Goal: Task Accomplishment & Management: Manage account settings

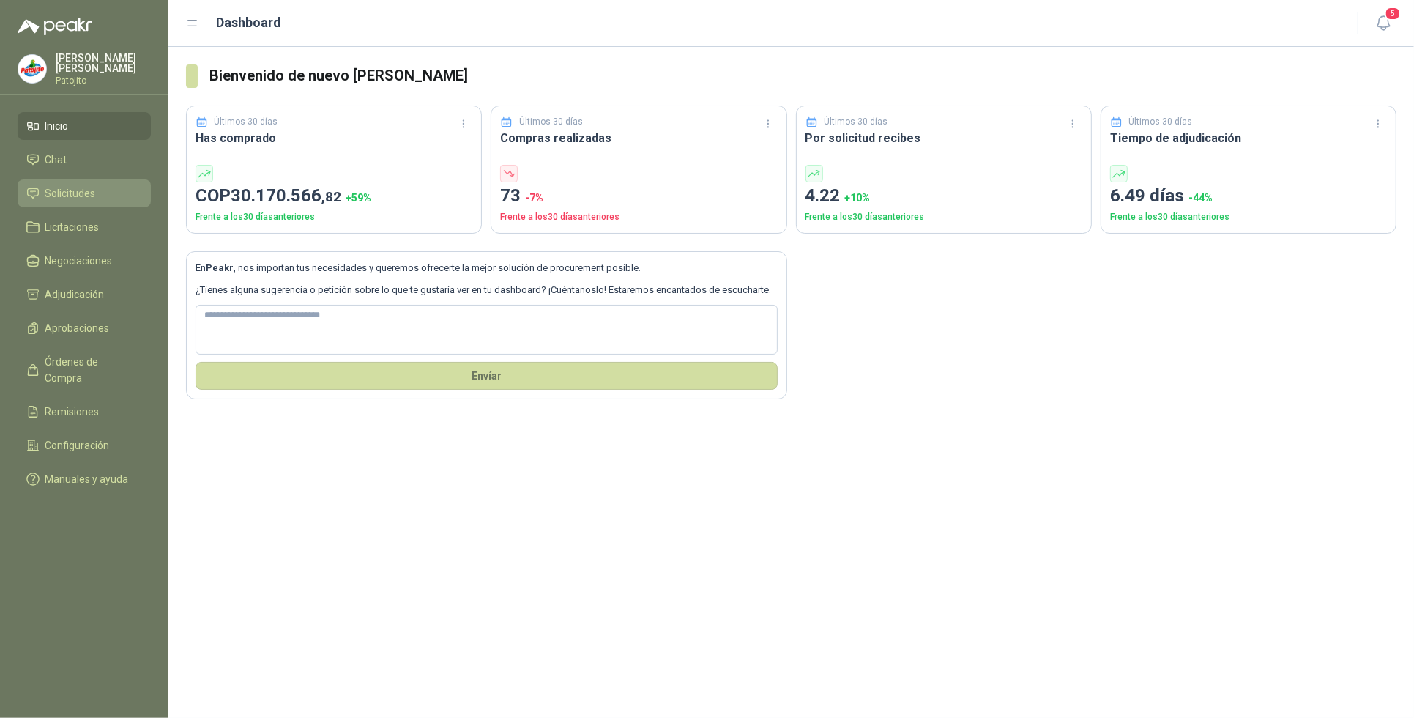
drag, startPoint x: 97, startPoint y: 185, endPoint x: 97, endPoint y: 196, distance: 11.0
click at [97, 185] on li "Solicitudes" at bounding box center [84, 193] width 116 height 16
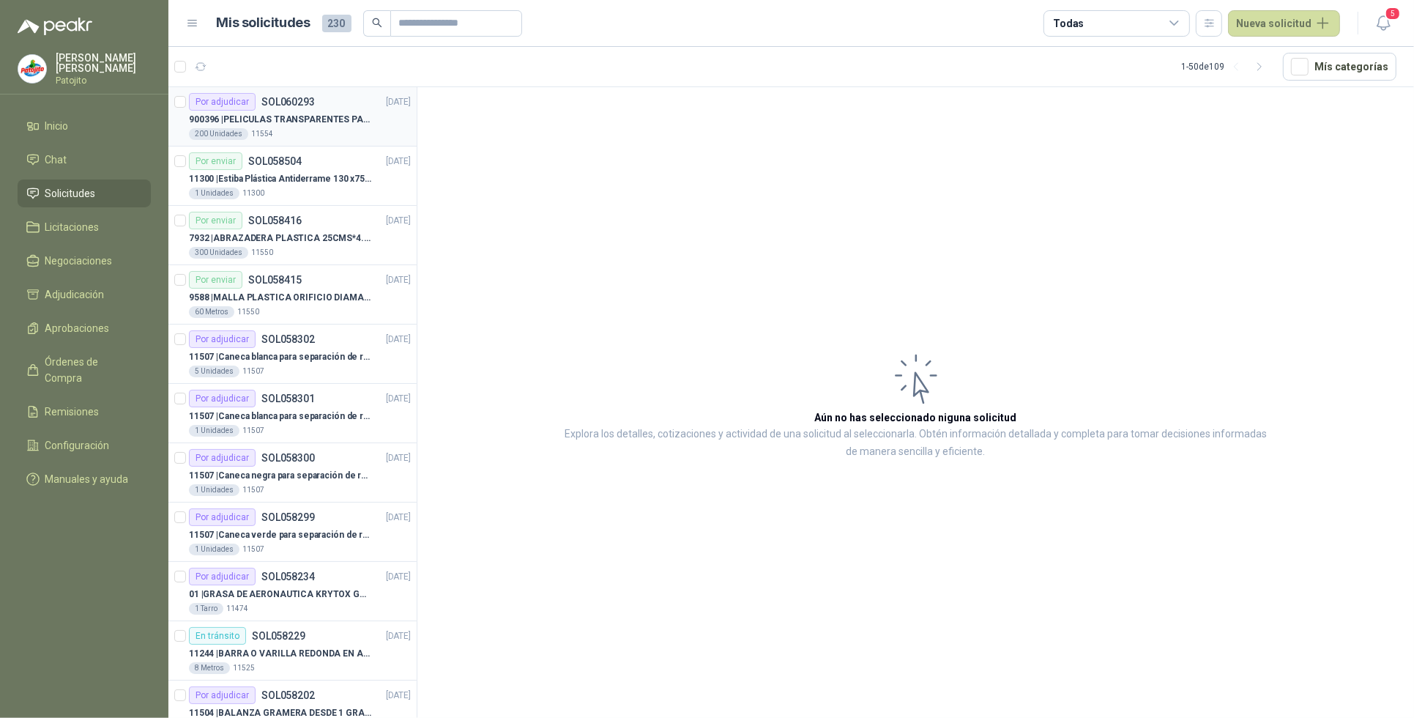
click at [345, 126] on p "900396 | PELICULAS TRANSPARENTES PARA LAMINADO EN CALIENTE" at bounding box center [280, 120] width 182 height 14
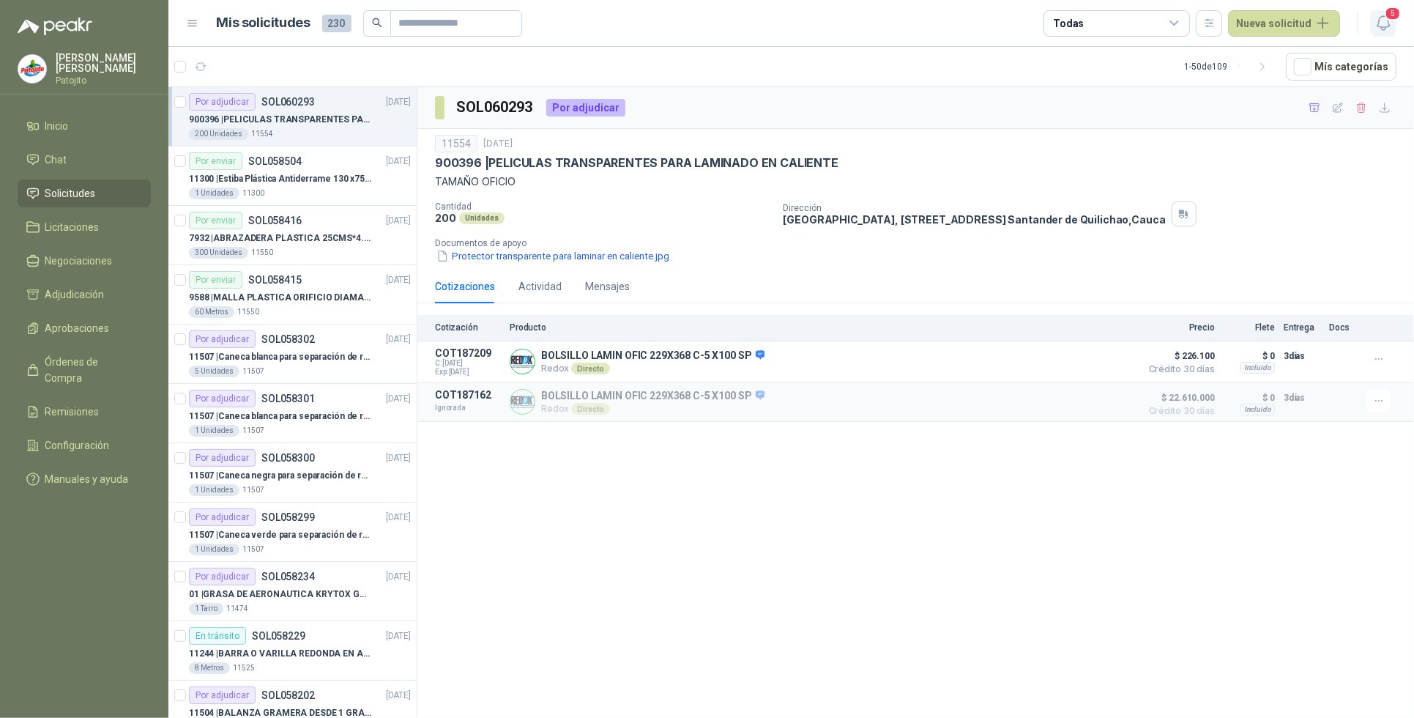
click at [480, 18] on span "5" at bounding box center [1393, 14] width 16 height 14
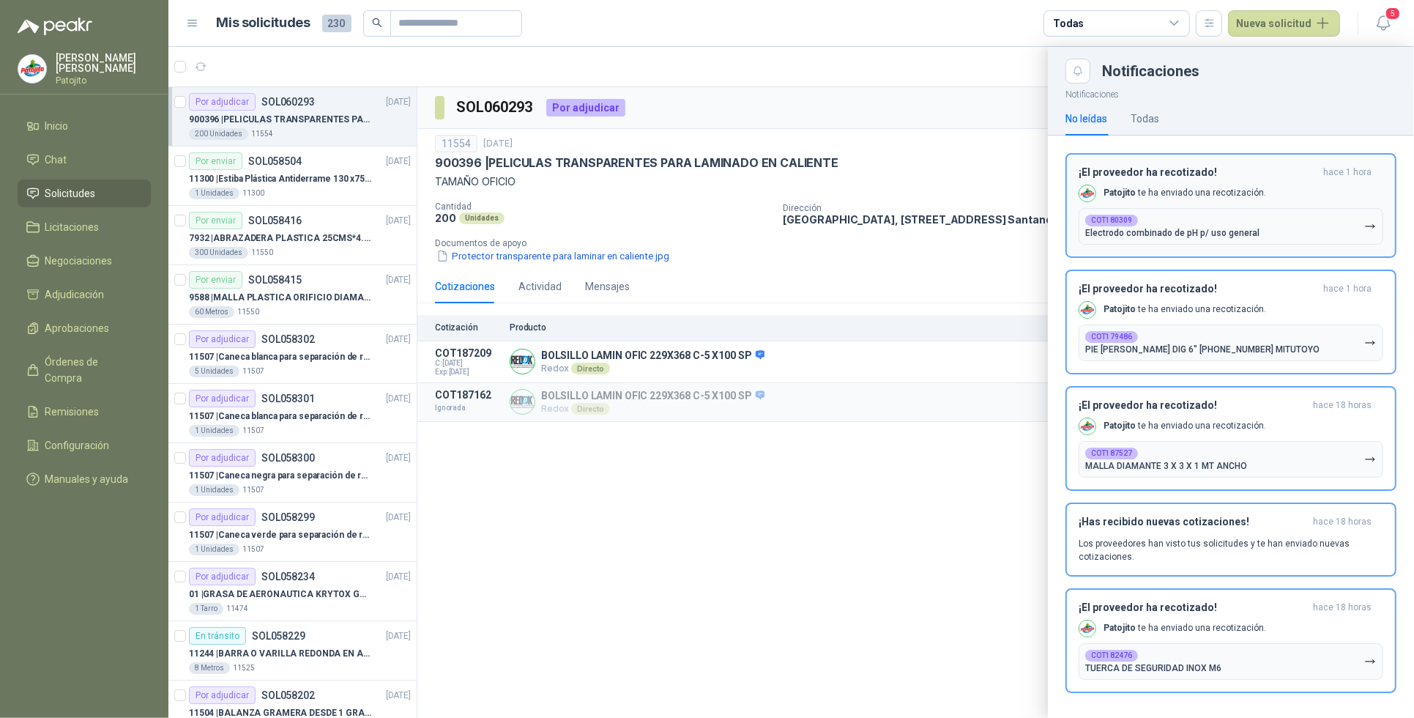
click at [480, 222] on button "COT180309 Electrodo combinado de pH p/ uso general" at bounding box center [1231, 226] width 305 height 37
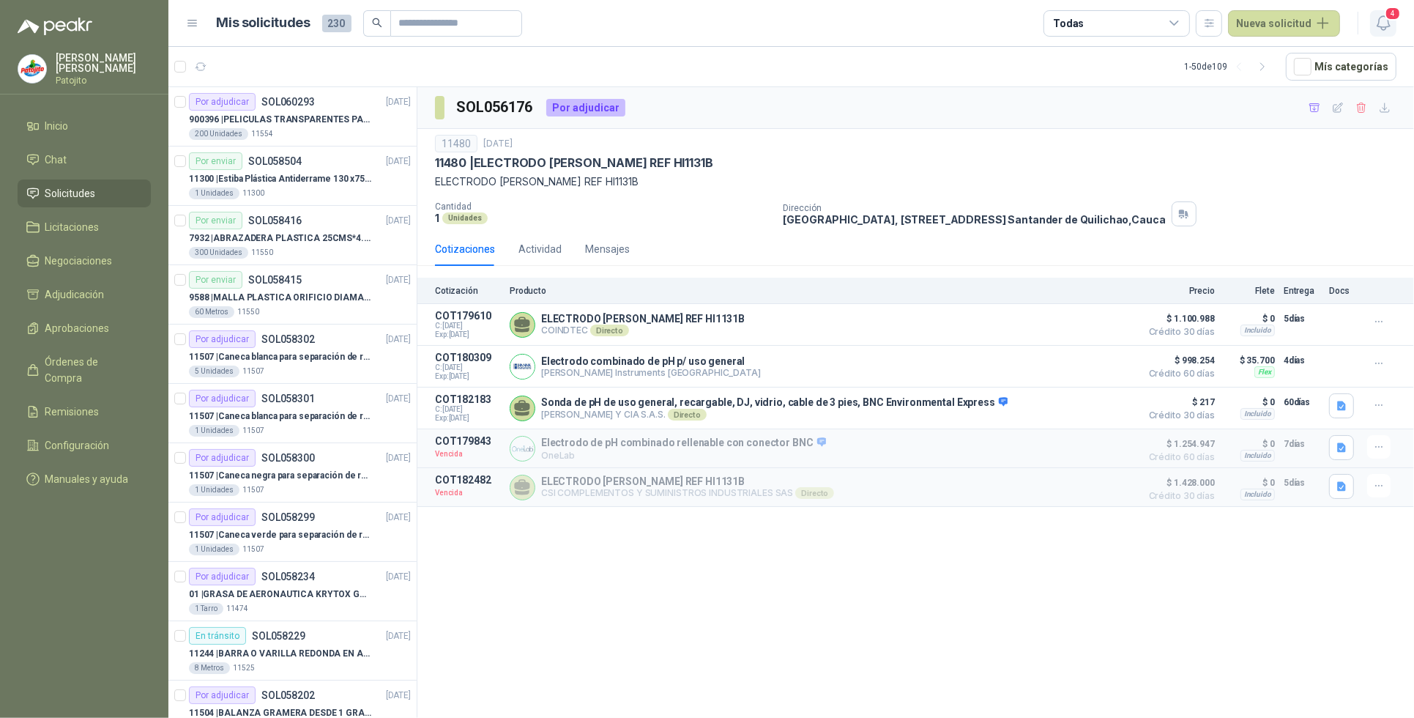
click at [480, 17] on span "4" at bounding box center [1393, 14] width 16 height 14
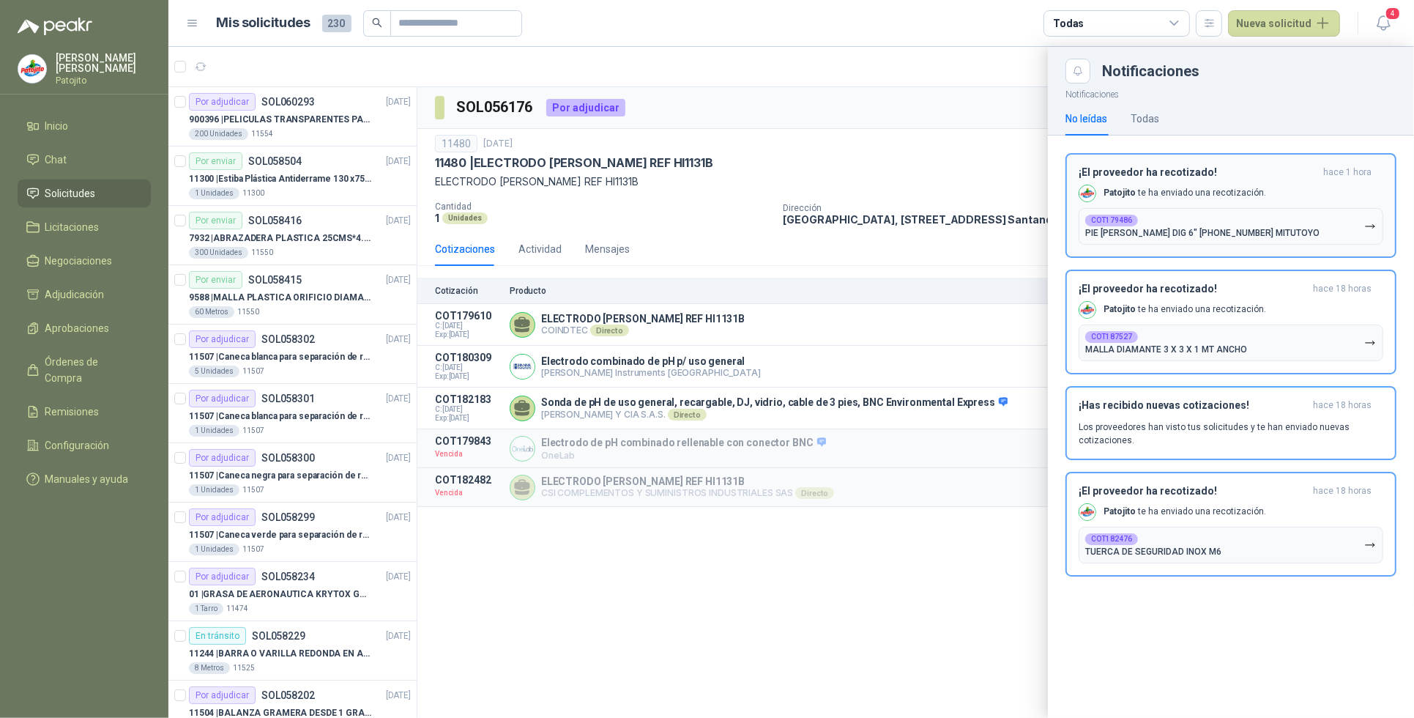
click at [480, 224] on icon "button" at bounding box center [1370, 226] width 12 height 12
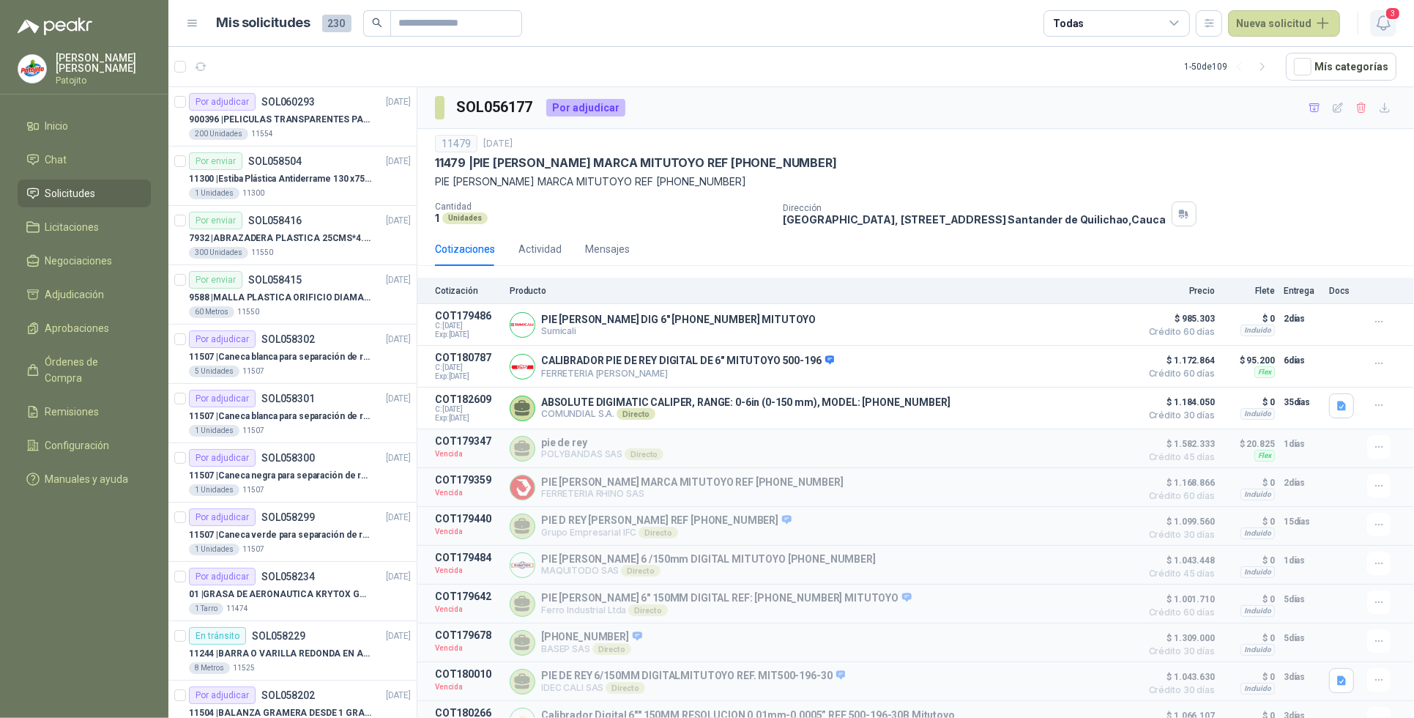
click at [480, 20] on icon "button" at bounding box center [1383, 23] width 12 height 14
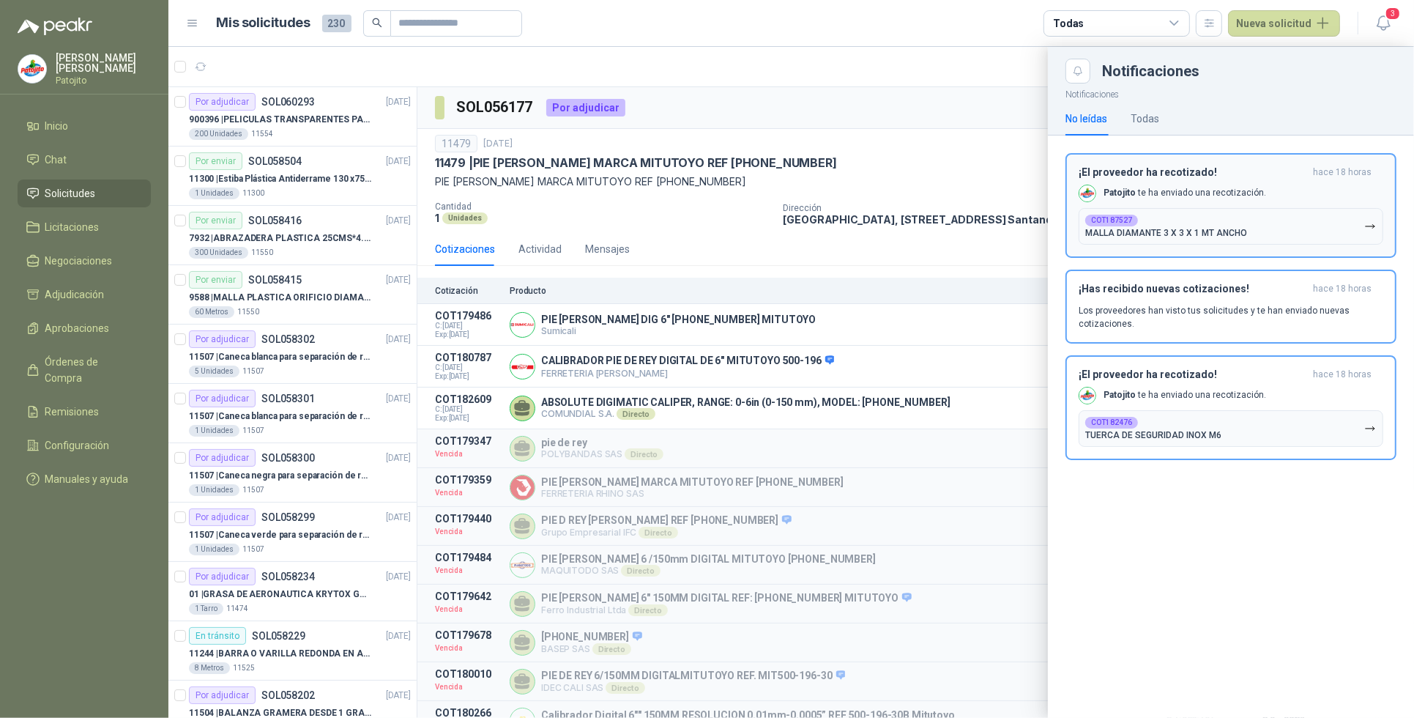
click at [480, 231] on button "COT187527 MALLA DIAMANTE 3 X 3 X 1 MT ANCHO" at bounding box center [1231, 226] width 305 height 37
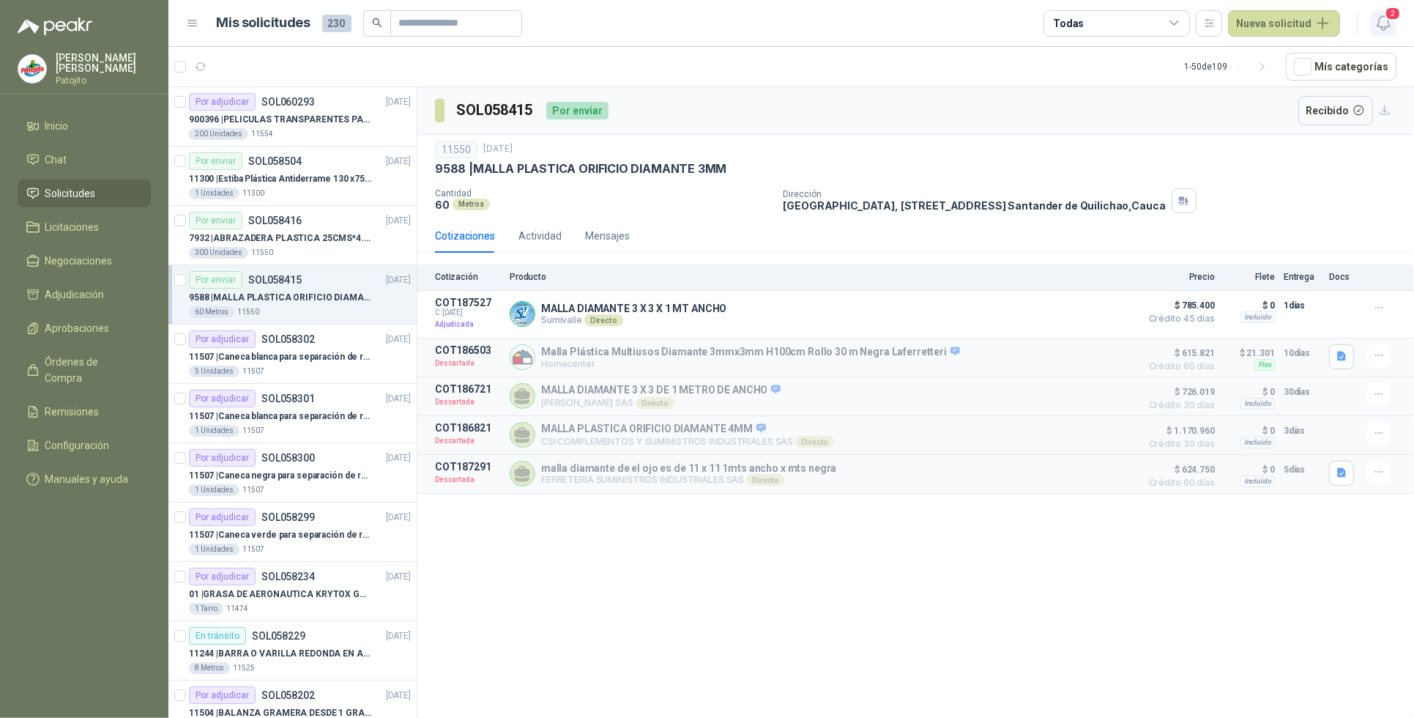
click at [480, 17] on icon "button" at bounding box center [1383, 23] width 18 height 18
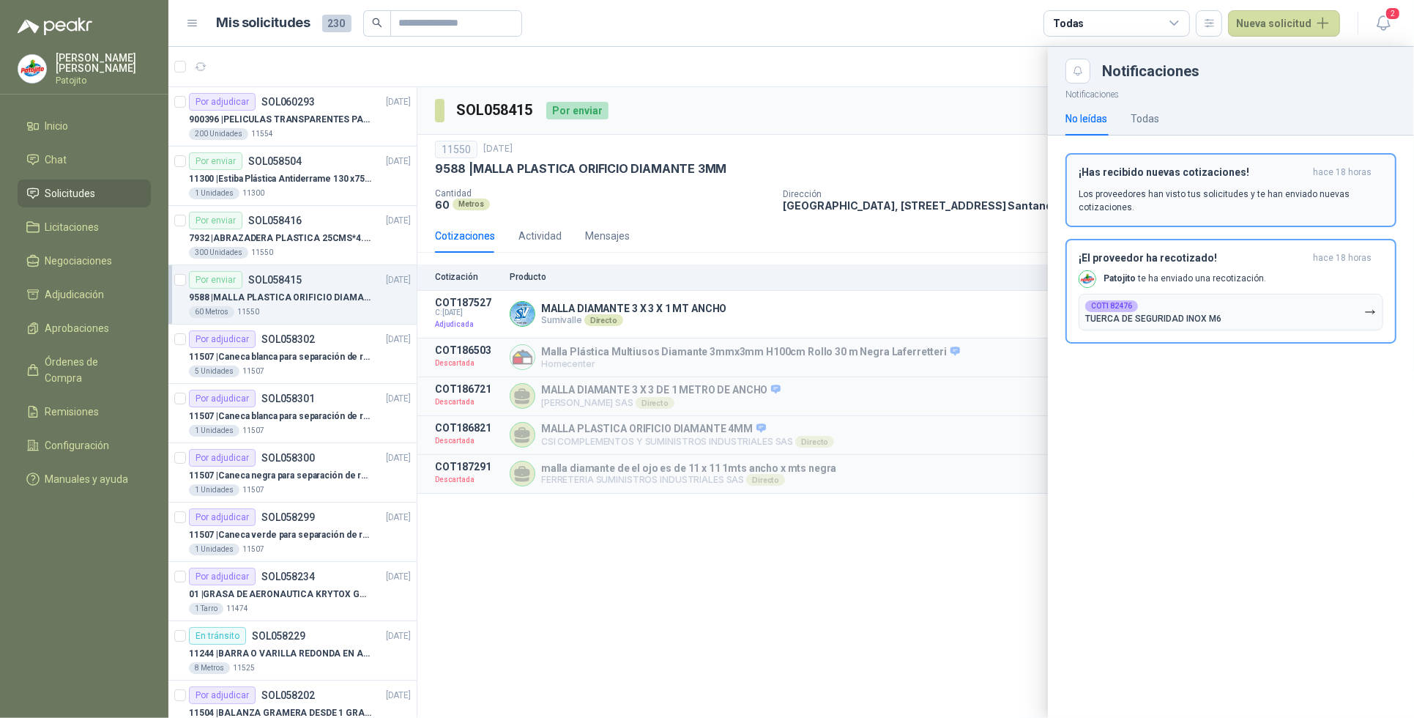
click at [480, 185] on div "¡Has recibido nuevas cotizaciones! hace 18 horas Los proveedores han visto tus …" at bounding box center [1231, 190] width 305 height 48
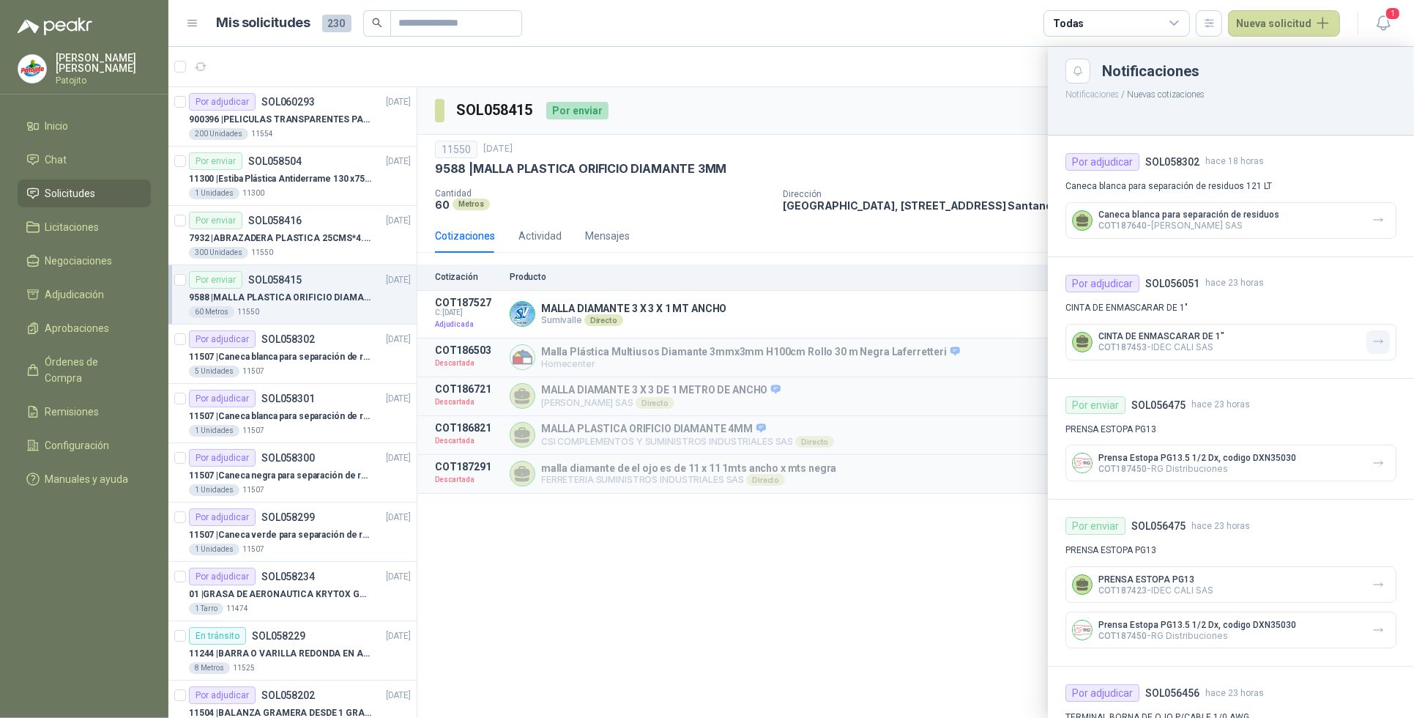
click at [480, 346] on icon "button" at bounding box center [1378, 341] width 12 height 12
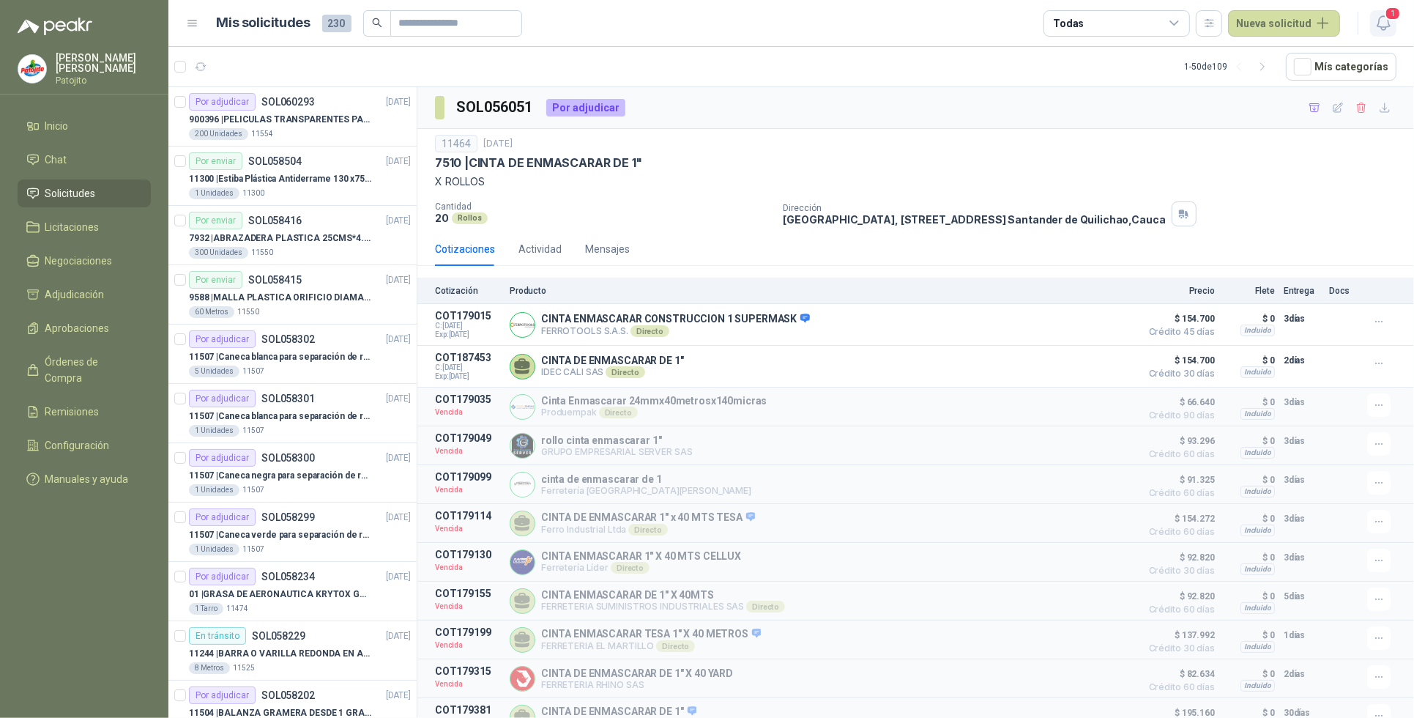
click at [480, 12] on span "1" at bounding box center [1393, 14] width 16 height 14
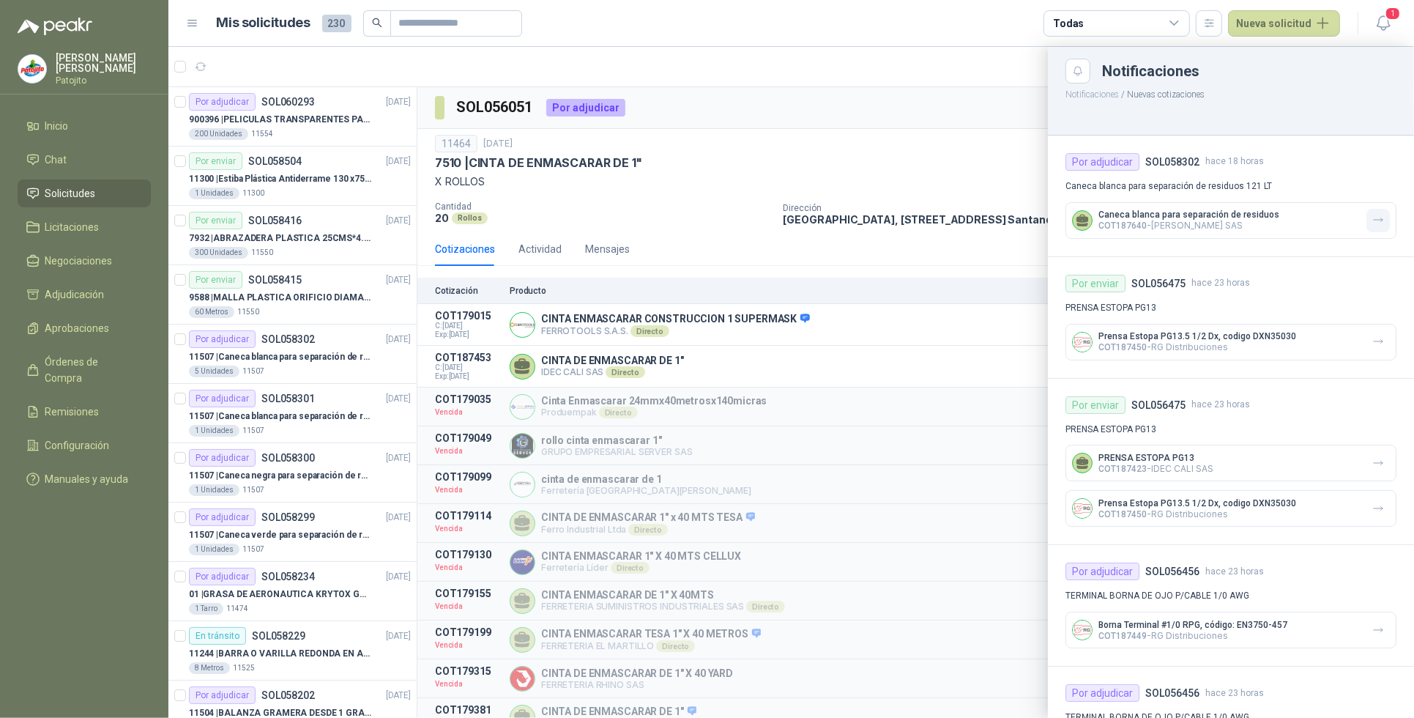
click at [480, 228] on button "button" at bounding box center [1377, 220] width 23 height 23
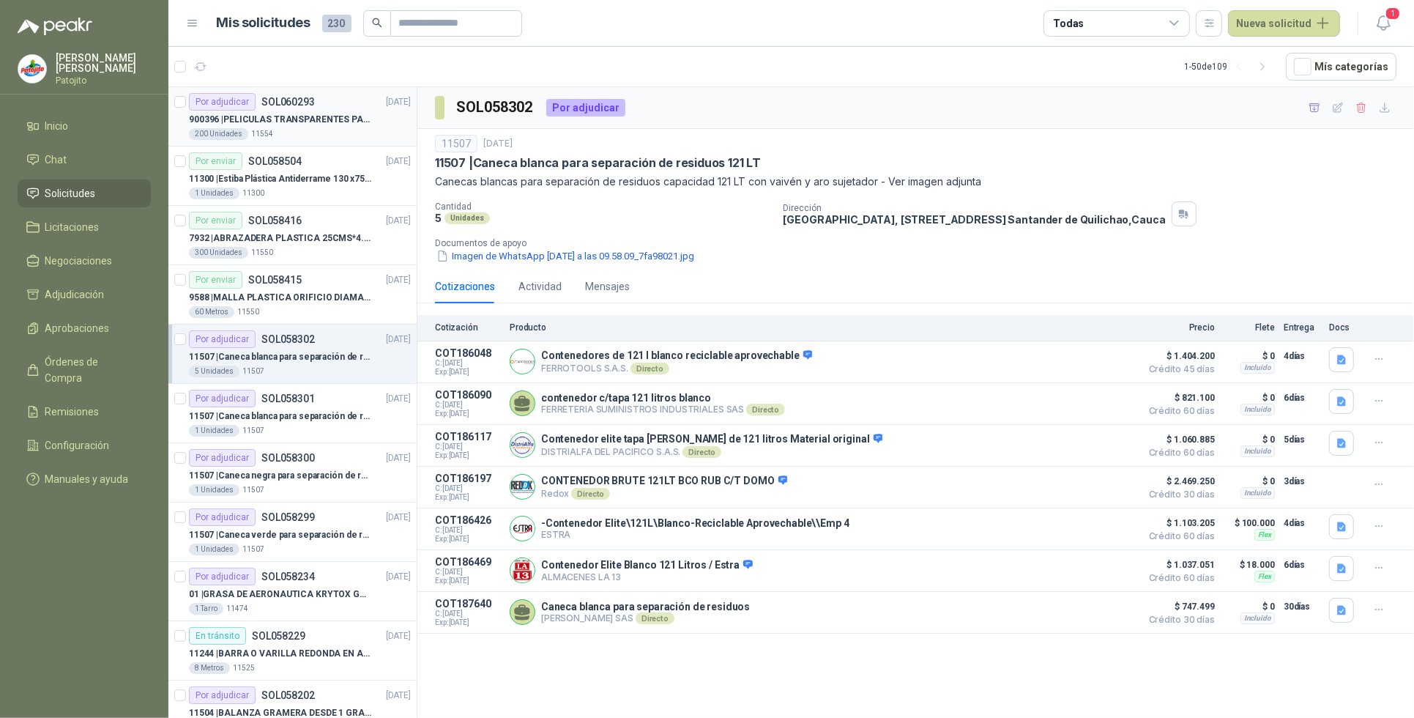
click at [322, 123] on p "900396 | PELICULAS TRANSPARENTES PARA LAMINADO EN CALIENTE" at bounding box center [280, 120] width 182 height 14
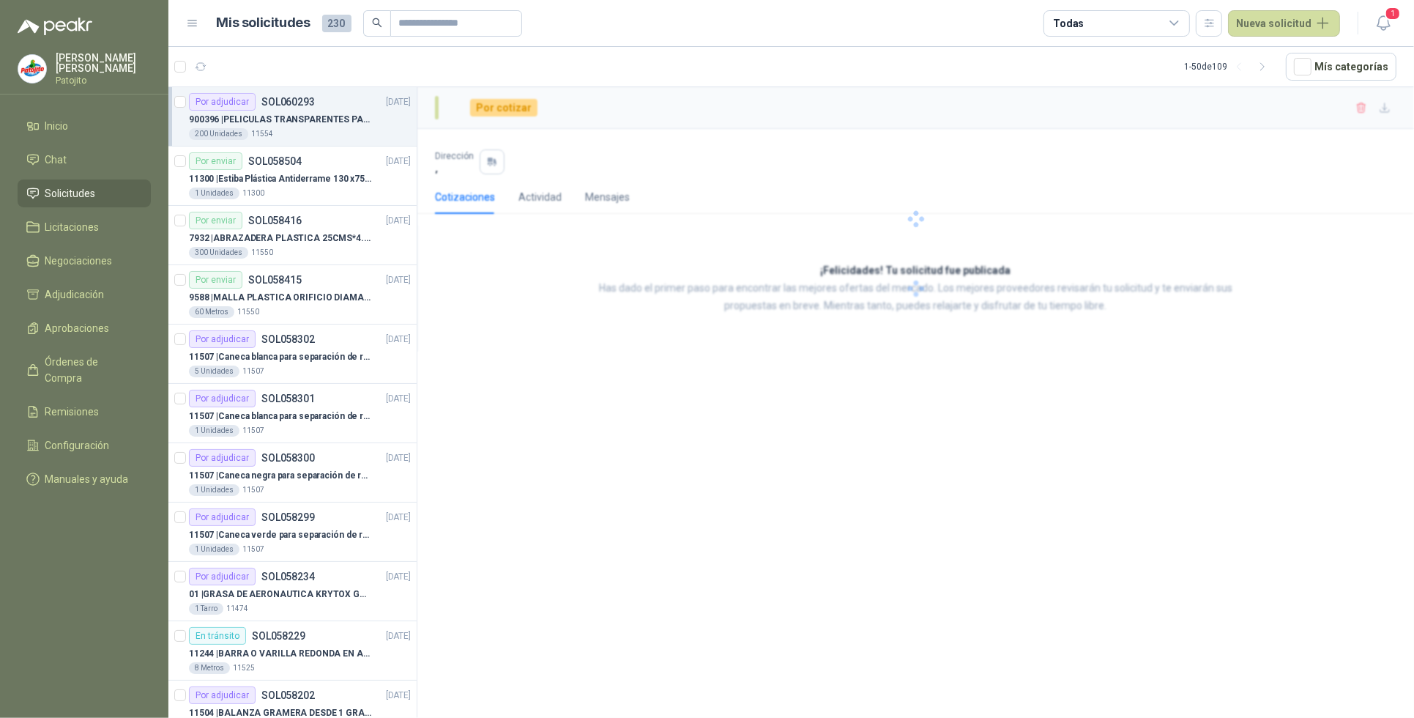
click at [322, 123] on p "900396 | PELICULAS TRANSPARENTES PARA LAMINADO EN CALIENTE" at bounding box center [280, 120] width 182 height 14
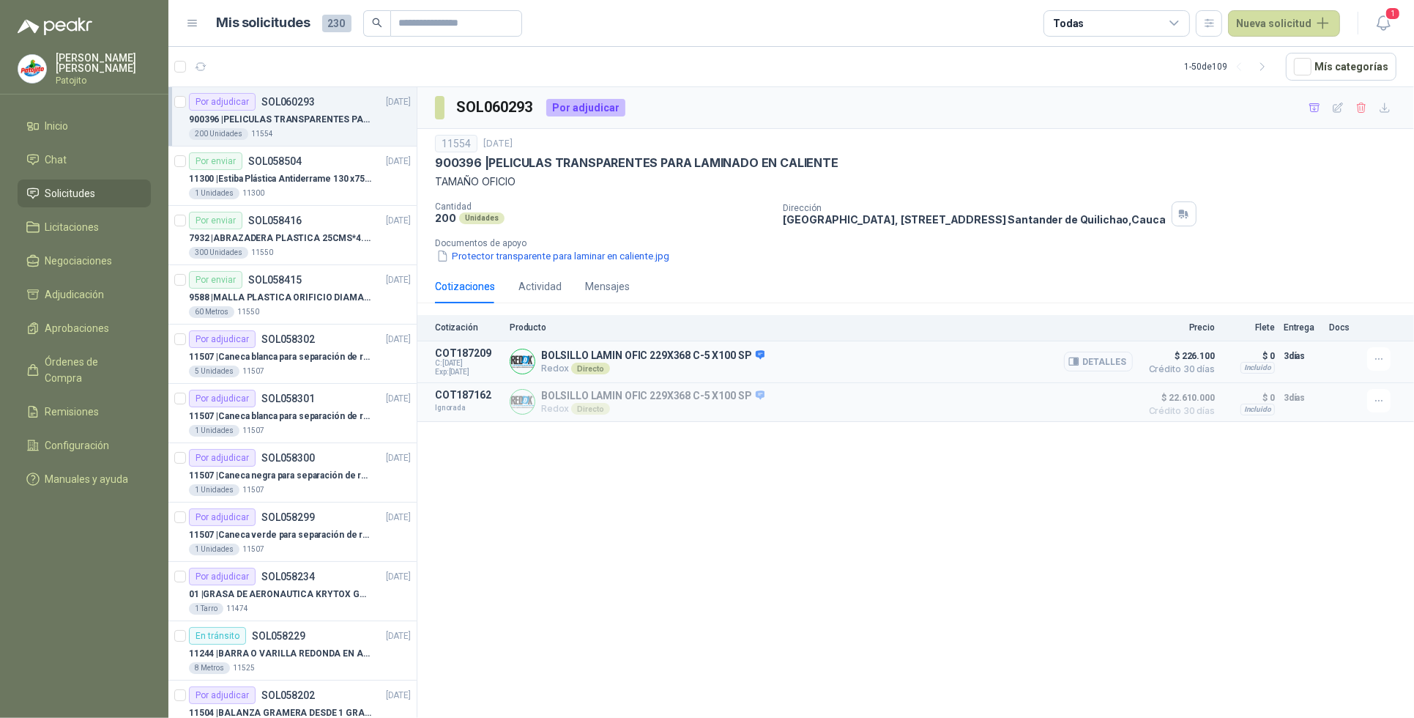
click at [480, 368] on button "Detalles" at bounding box center [1098, 361] width 69 height 20
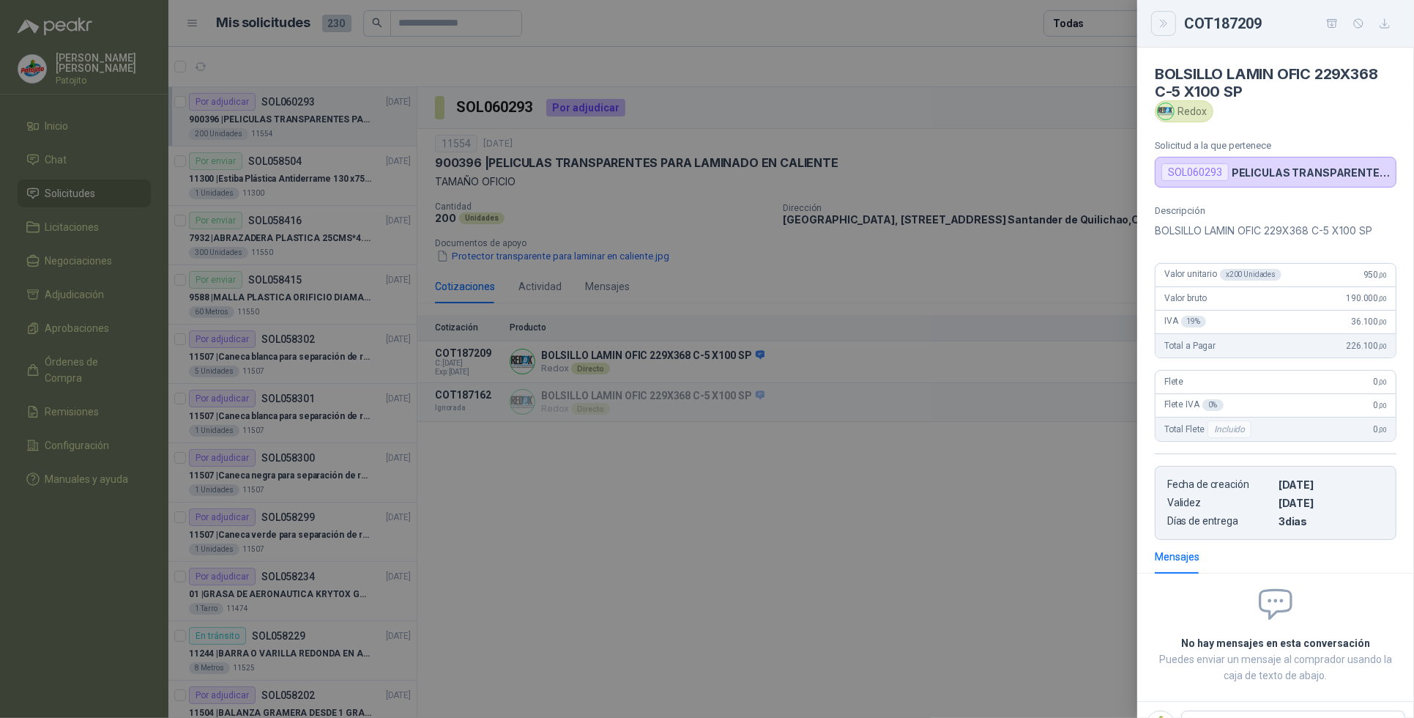
click at [480, 26] on icon "Close" at bounding box center [1164, 24] width 12 height 12
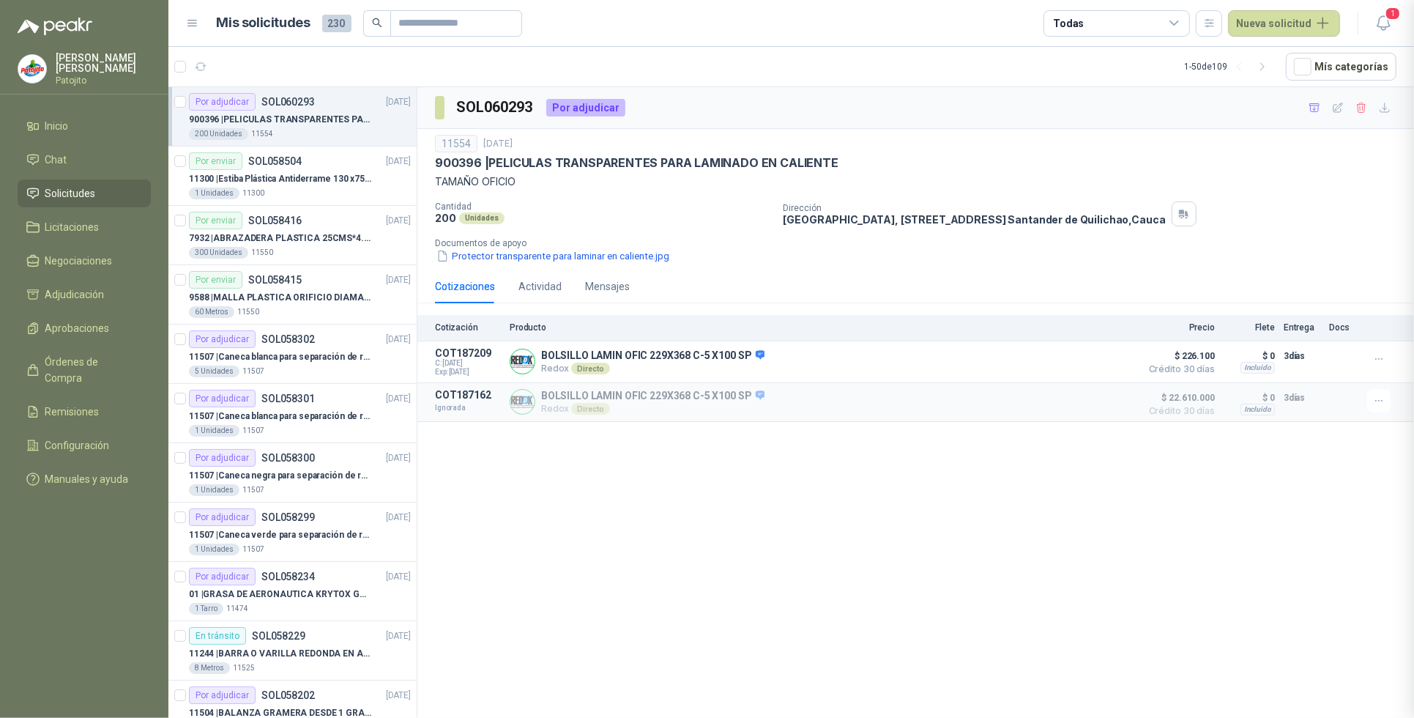
scroll to position [70, 0]
click at [480, 477] on div "SOL060293 Por adjudicar 11554 [DATE] 900396 | PELICULAS TRANSPARENTES PARA LAMI…" at bounding box center [915, 405] width 997 height 636
click at [311, 295] on p "9588 | MALLA PLASTICA ORIFICIO DIAMANTE 3MM" at bounding box center [280, 298] width 182 height 14
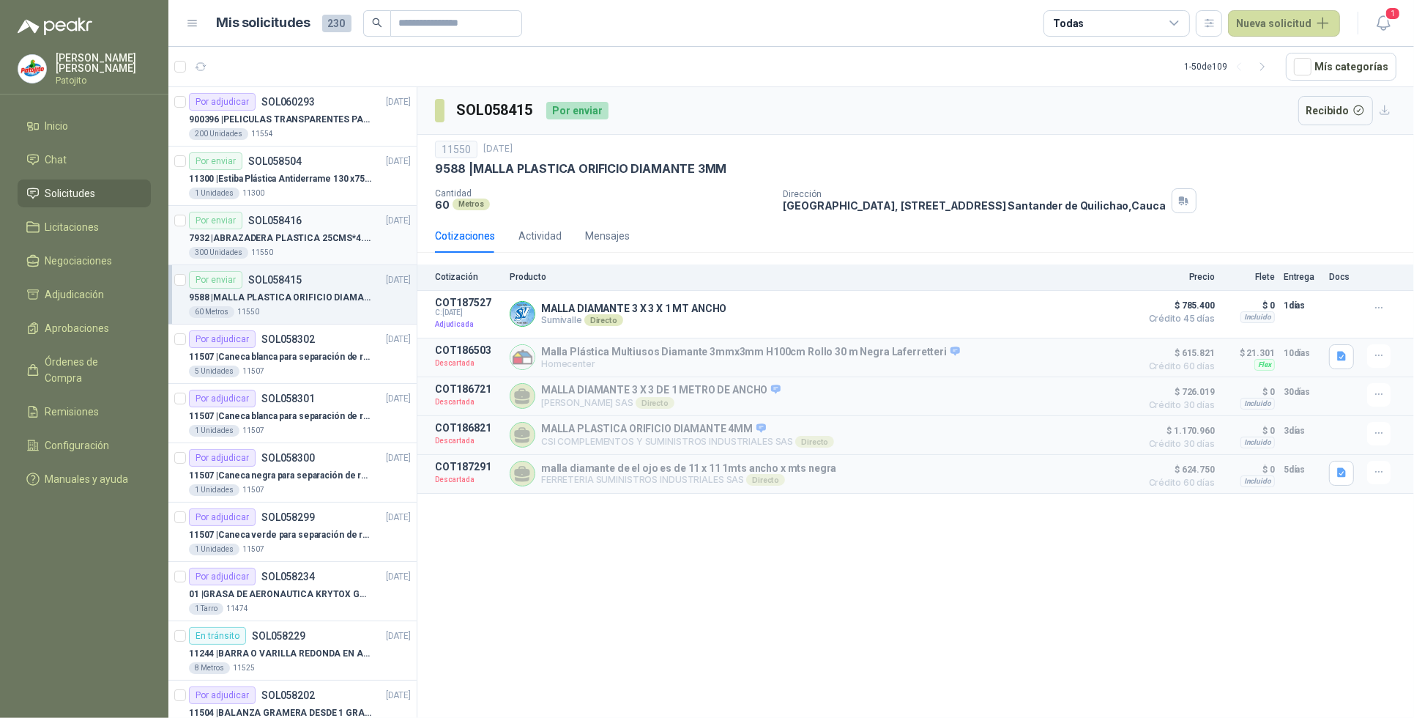
click at [287, 234] on p "7932 | ABRAZADERA PLASTICA 25CMS*4.8MM NEGRA" at bounding box center [280, 238] width 182 height 14
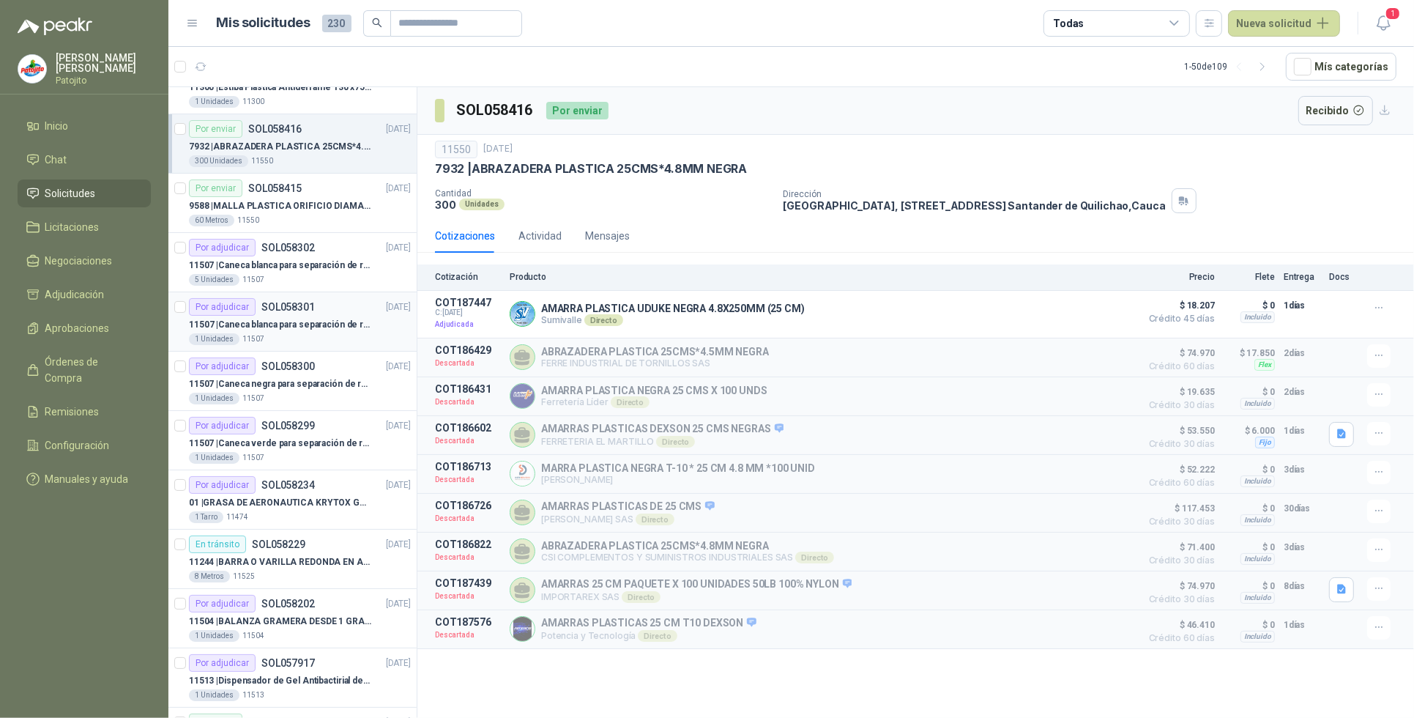
scroll to position [275, 0]
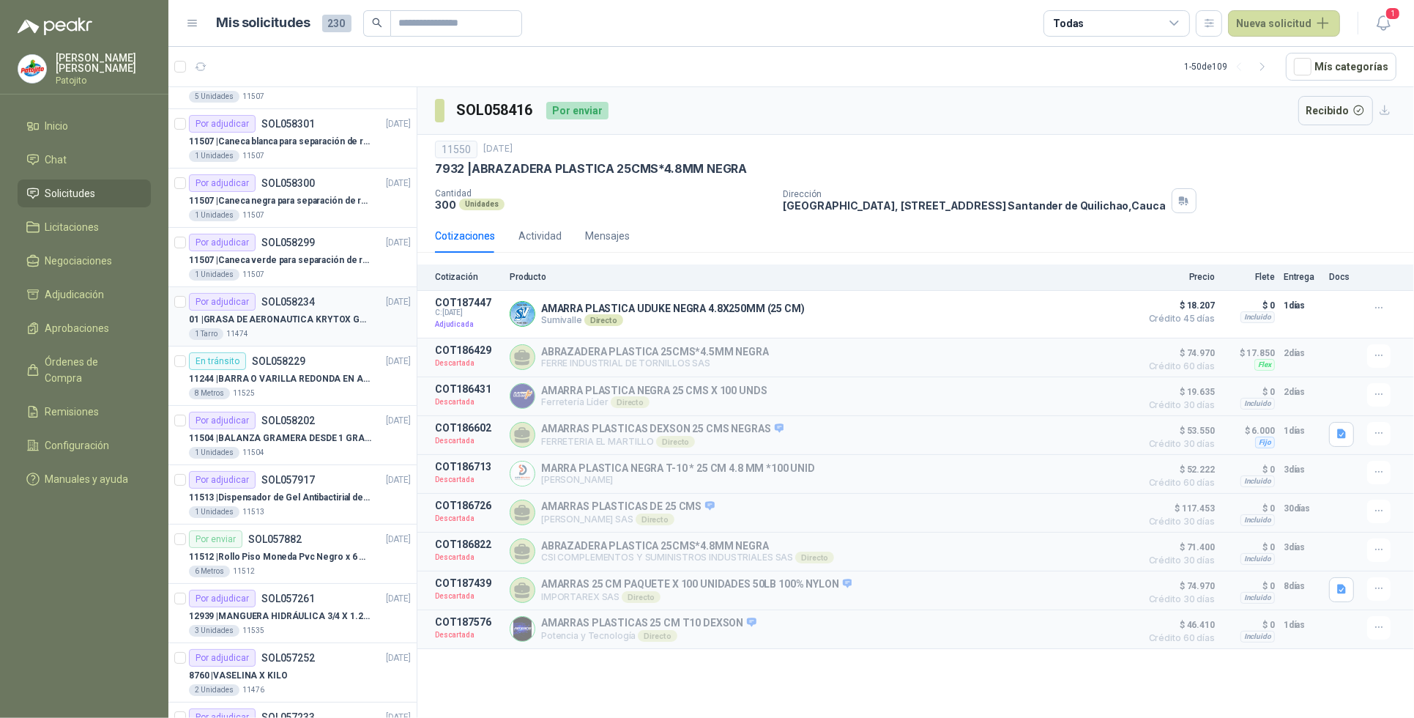
click at [330, 315] on p "01 | GRASA DE AERONAUTICA KRYTOX GPL 207 (SE ADJUNTA IMAGEN DE REFERENCIA)" at bounding box center [280, 320] width 182 height 14
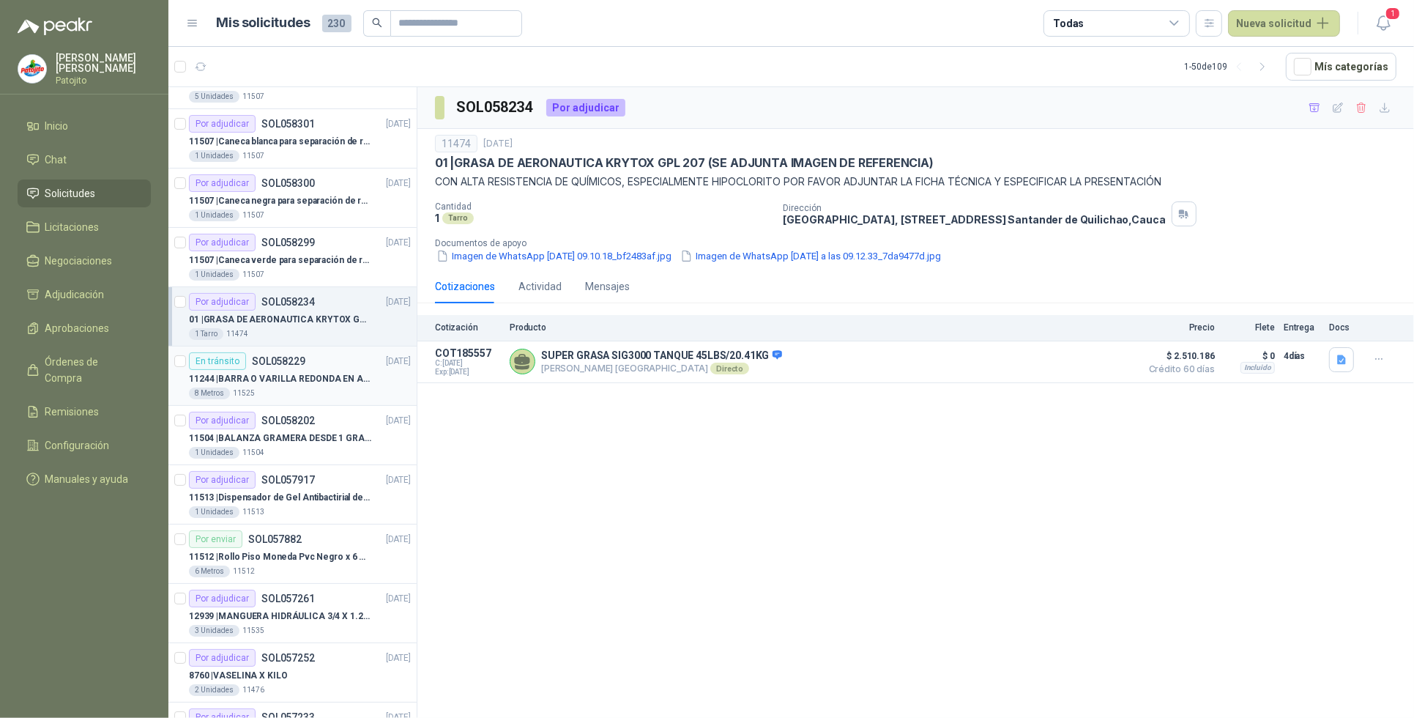
click at [319, 385] on p "11244 | BARRA O VARILLA REDONDA EN ACERO INOXIDABLE DE 2" O 50 MM" at bounding box center [280, 379] width 182 height 14
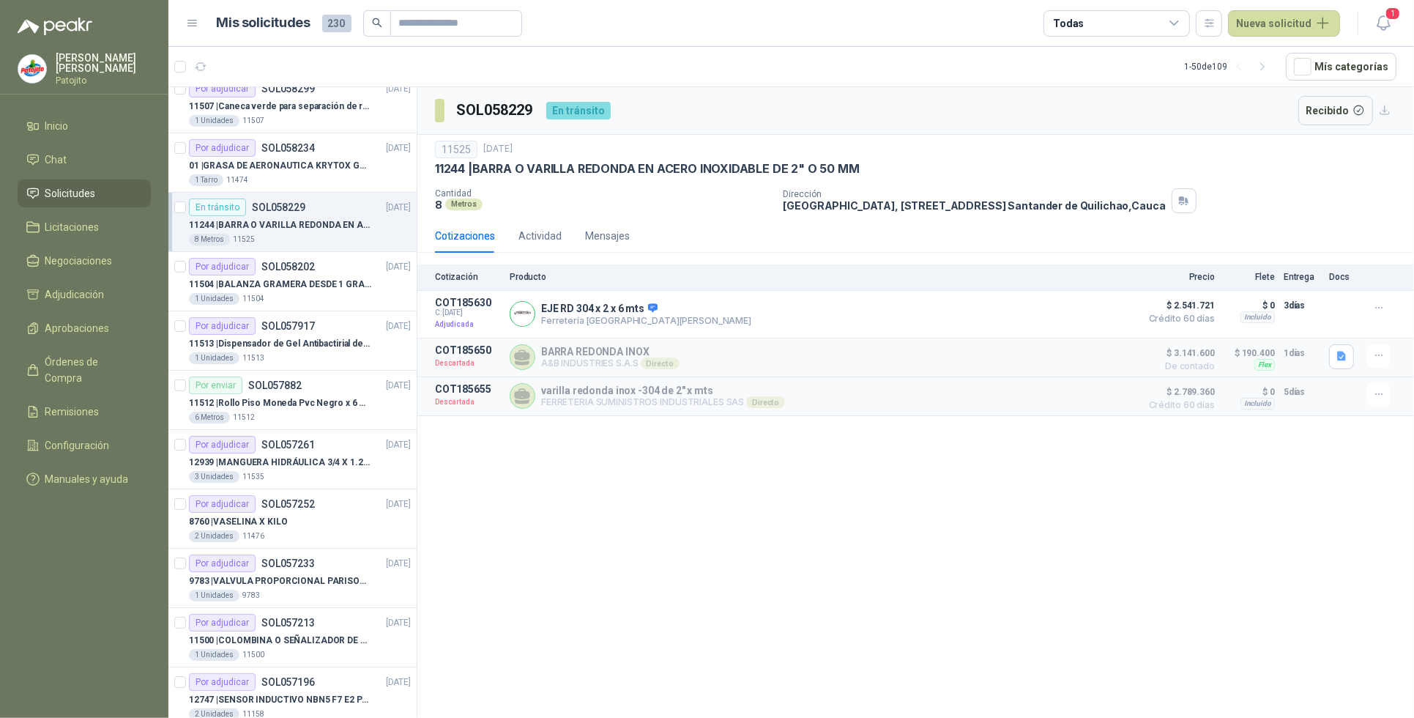
scroll to position [458, 0]
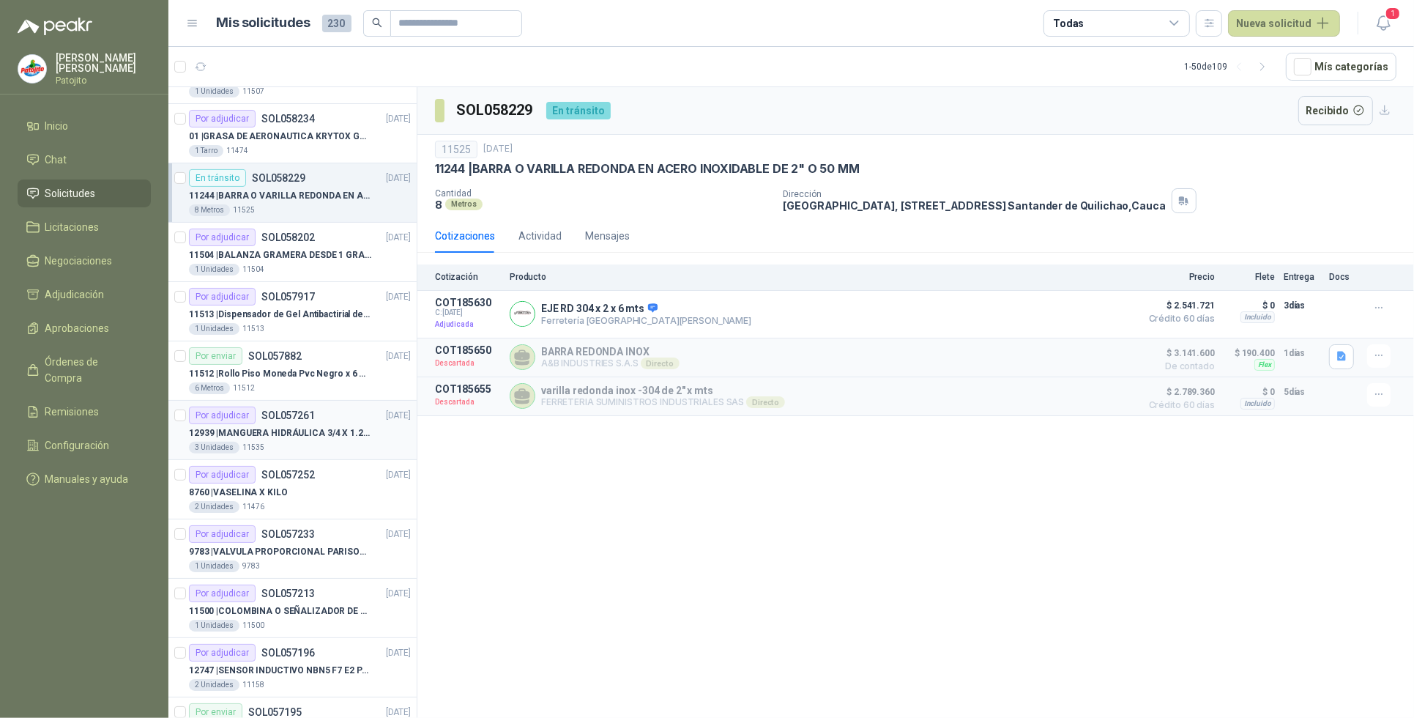
click at [308, 442] on div "12939 | MANGUERA HIDRÁULICA 3/4 X 1.20 METROS DE LONGITUD HR-HR-ACOPLADA" at bounding box center [300, 433] width 222 height 18
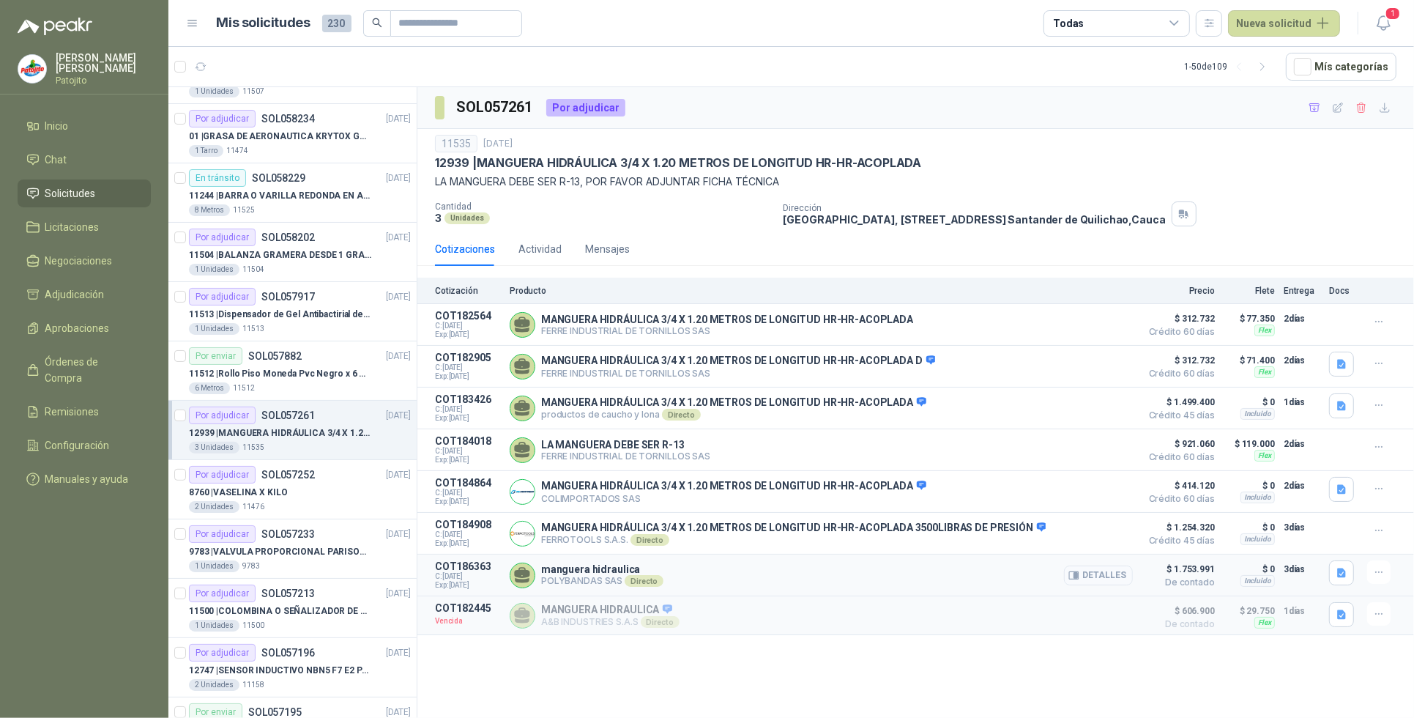
click at [480, 581] on button "Detalles" at bounding box center [1098, 575] width 69 height 20
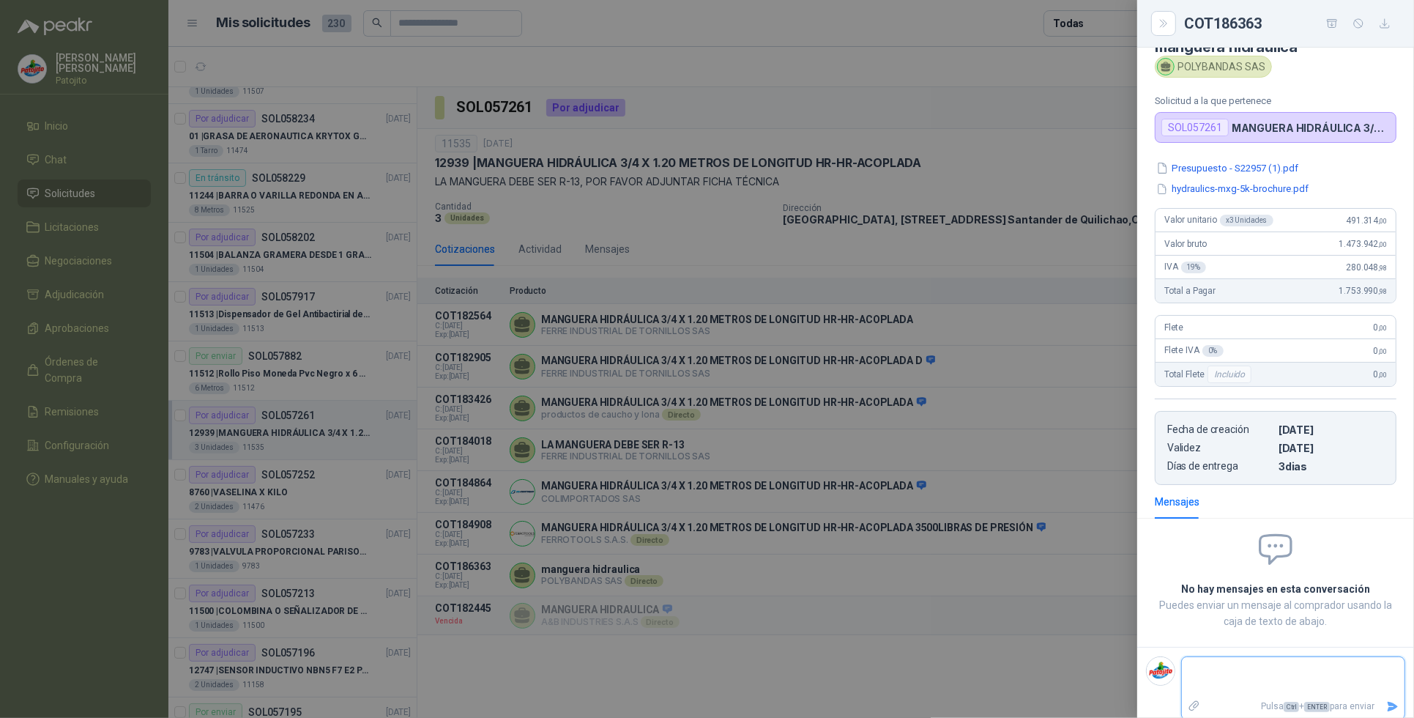
scroll to position [42, 0]
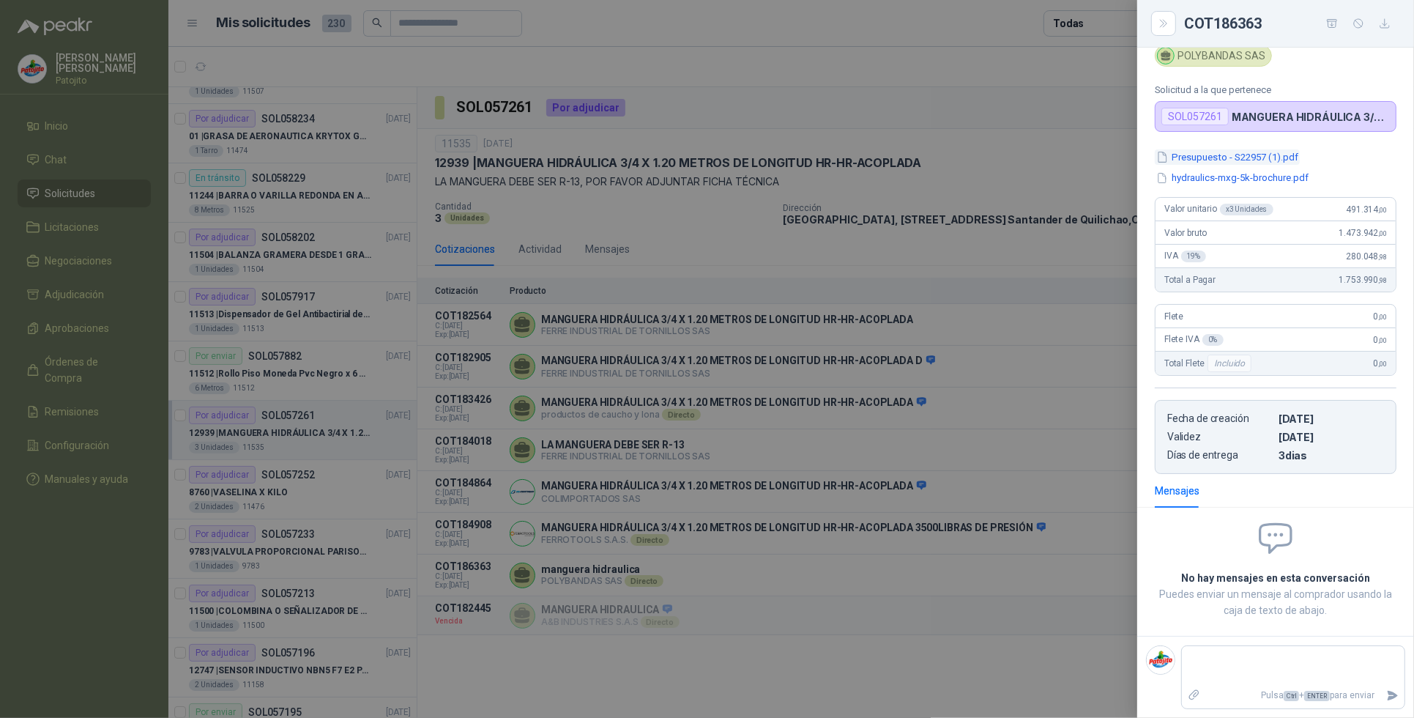
click at [480, 152] on button "Presupuesto - S22957 (1).pdf" at bounding box center [1227, 156] width 145 height 15
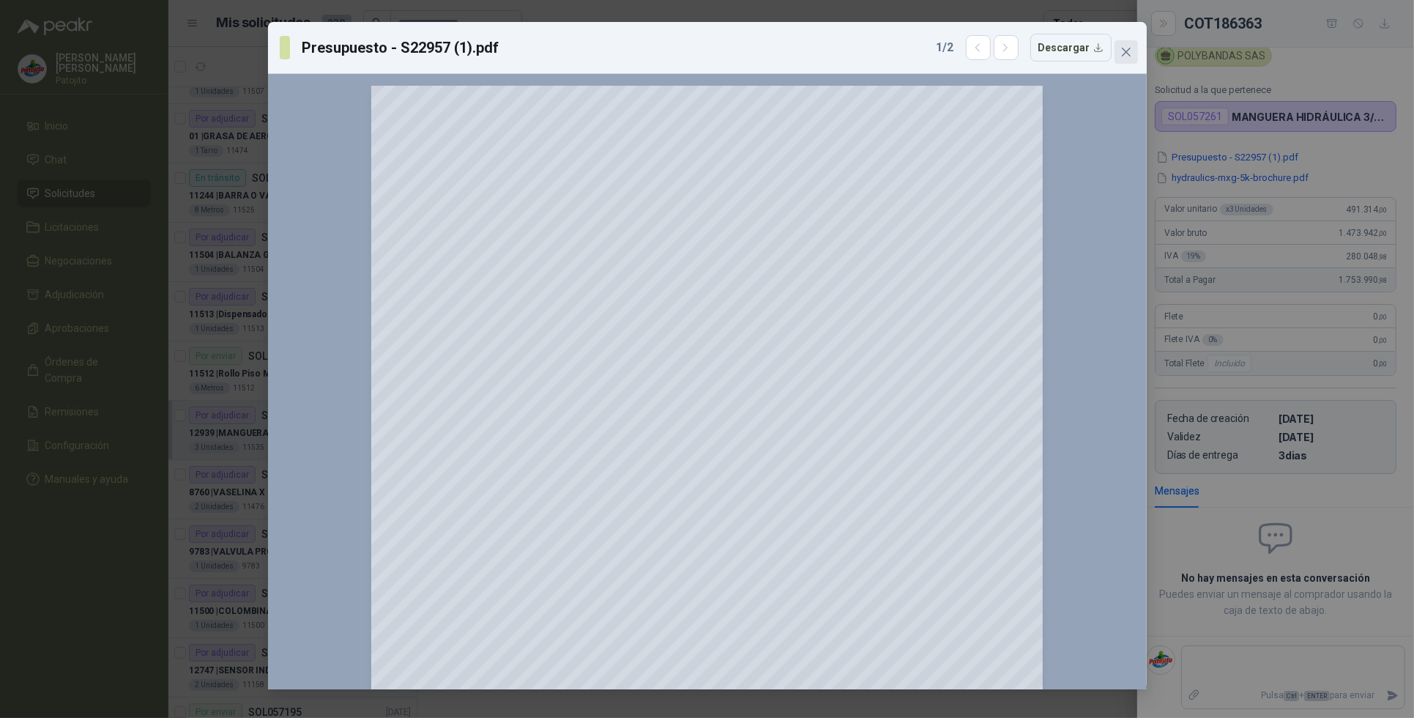
click at [480, 53] on icon "close" at bounding box center [1126, 52] width 12 height 12
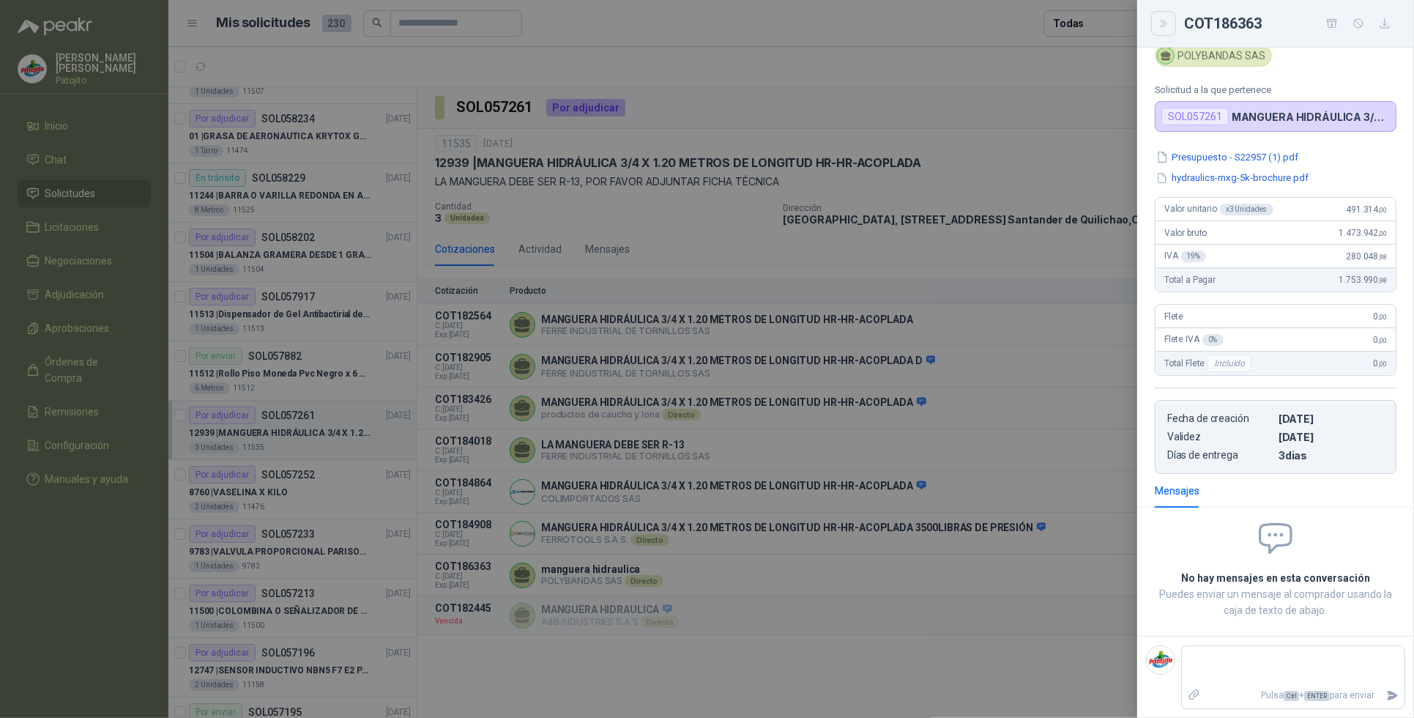
click at [480, 19] on icon "Close" at bounding box center [1164, 24] width 12 height 12
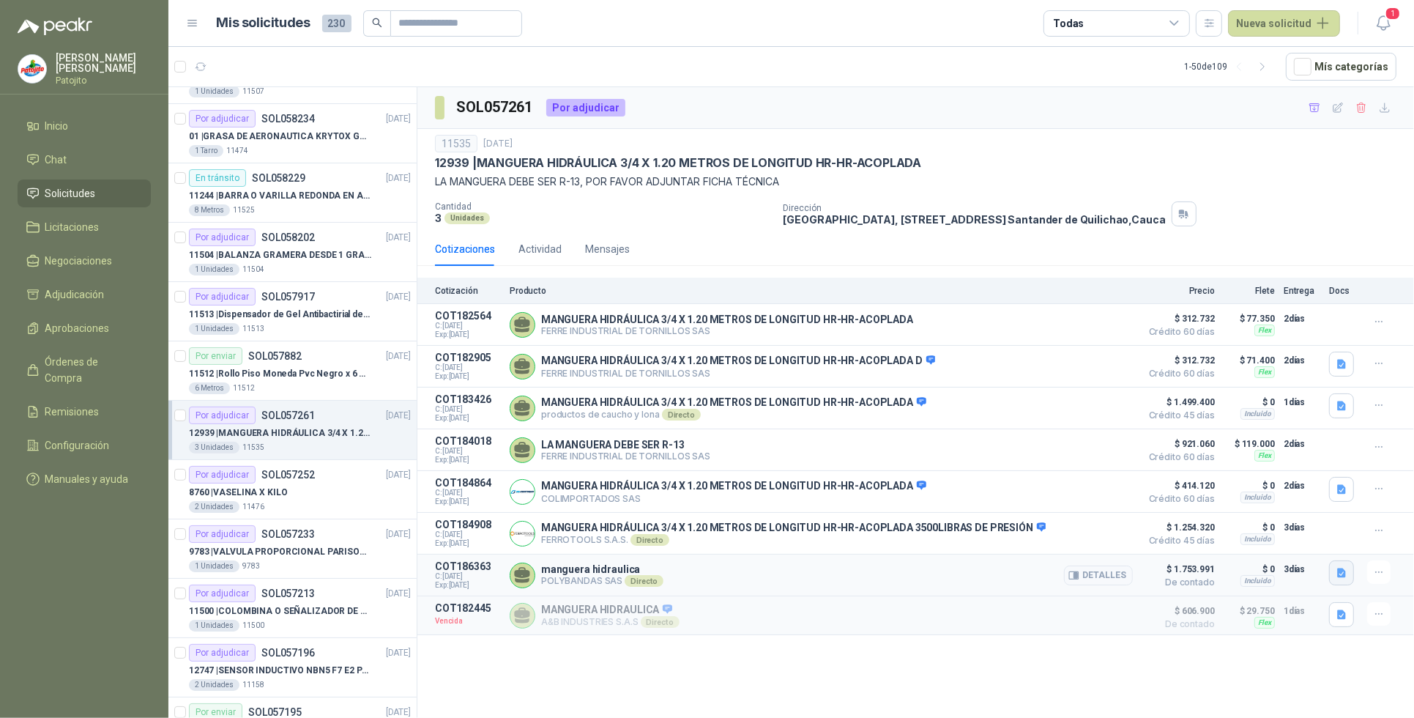
click at [480, 578] on icon "button" at bounding box center [1341, 573] width 9 height 10
click at [480, 577] on icon "button" at bounding box center [1341, 573] width 9 height 10
click at [480, 550] on button "hydraulics-mxg-5k-brochure.pdf" at bounding box center [1267, 548] width 155 height 15
click at [0, 0] on div "Presupuesto - S22957 (1).pdf 1 / 2 Descargar 150 %" at bounding box center [0, 0] width 0 height 0
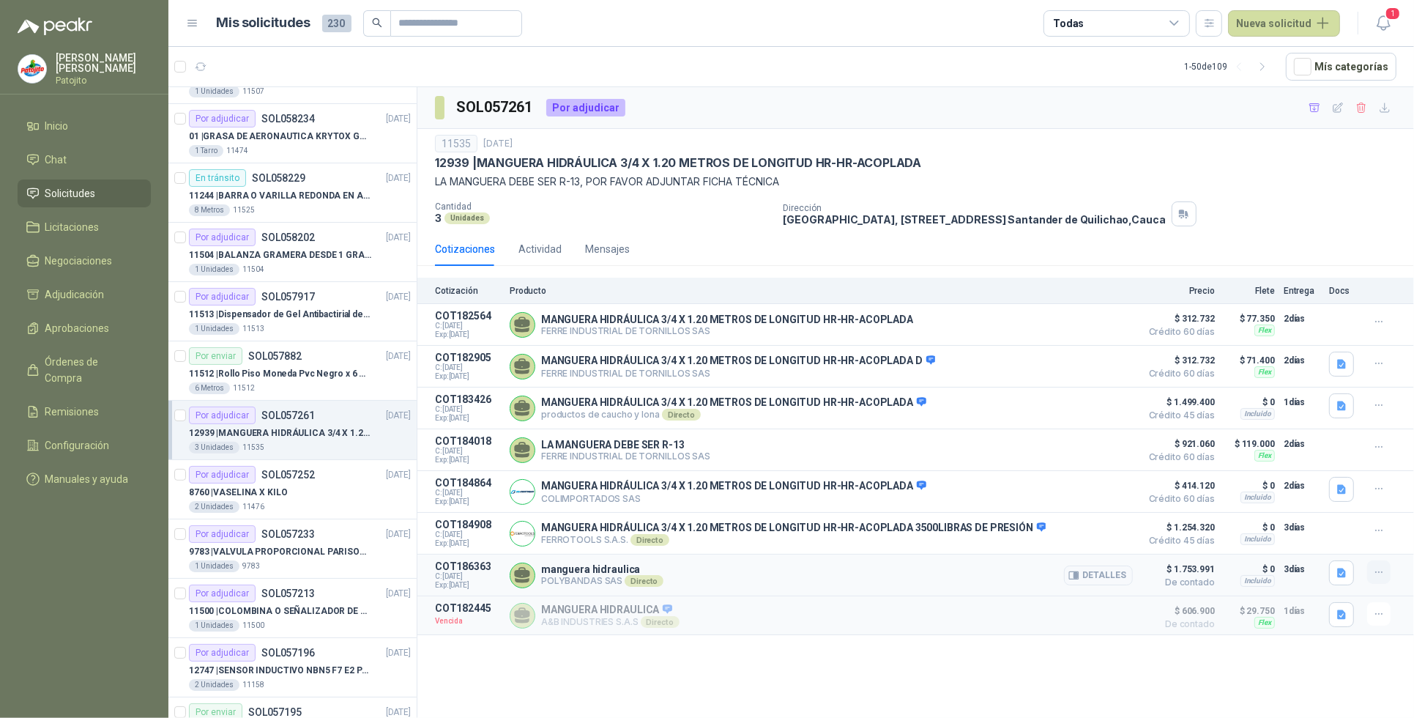
click at [480, 578] on icon "button" at bounding box center [1379, 572] width 12 height 12
click at [480, 581] on div "SOL057261 Por adjudicar 11535 [DATE] 12939 | MANGUERA HIDRÁULICA 3/4 X 1.20 MET…" at bounding box center [915, 405] width 997 height 636
click at [480, 581] on button "Detalles" at bounding box center [1098, 575] width 69 height 20
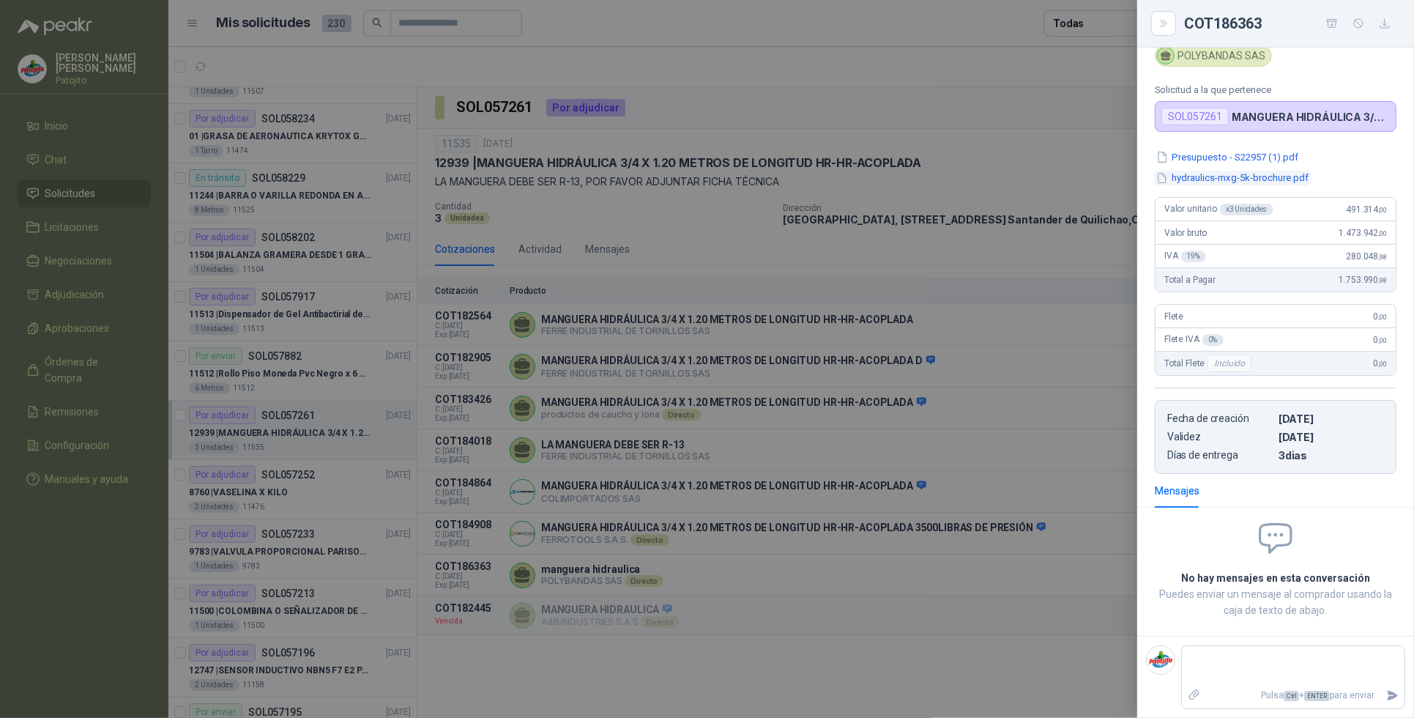
click at [480, 174] on button "hydraulics-mxg-5k-brochure.pdf" at bounding box center [1232, 178] width 155 height 15
click at [480, 174] on div "hydraulics-mxg-5k-brochure.pdf 2 / 2 Descargar Loading PDF… 150 %" at bounding box center [707, 359] width 1414 height 718
click at [480, 174] on button "hydraulics-mxg-5k-brochure.pdf" at bounding box center [1232, 178] width 155 height 15
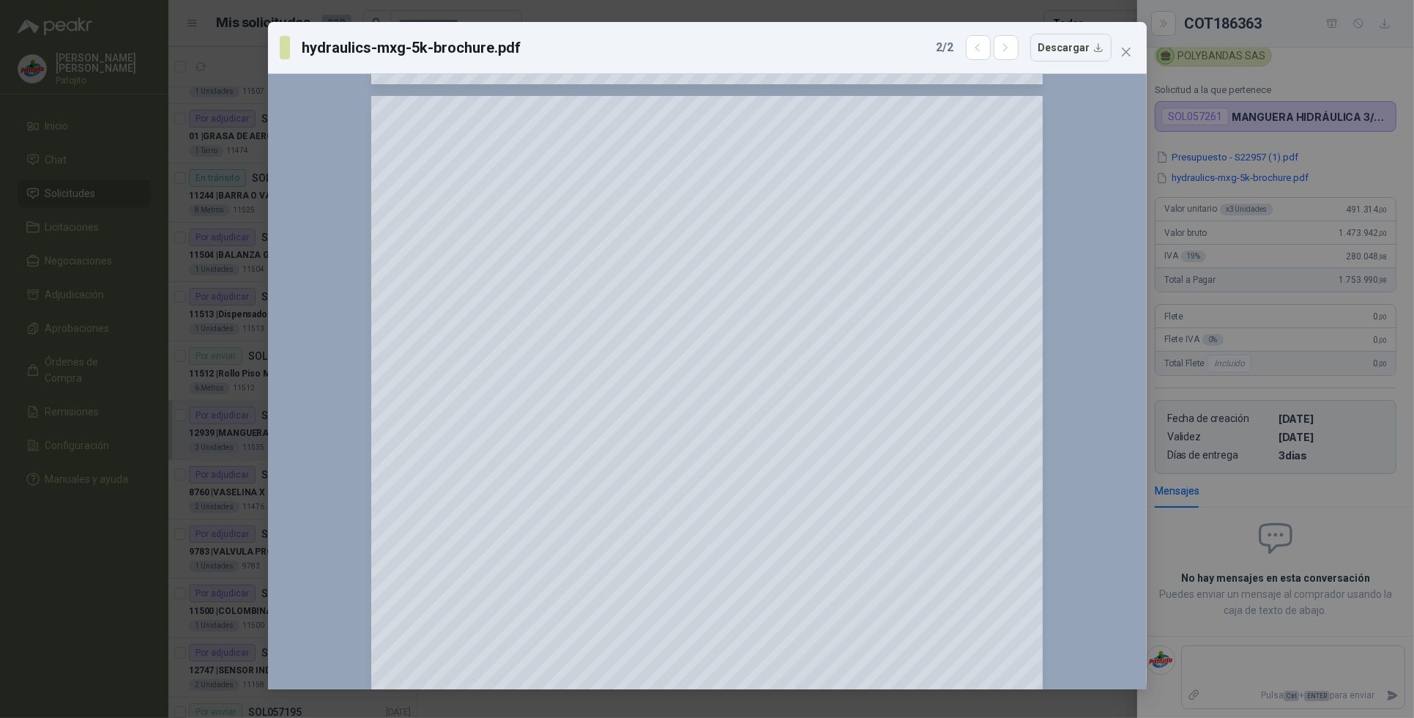
scroll to position [915, 0]
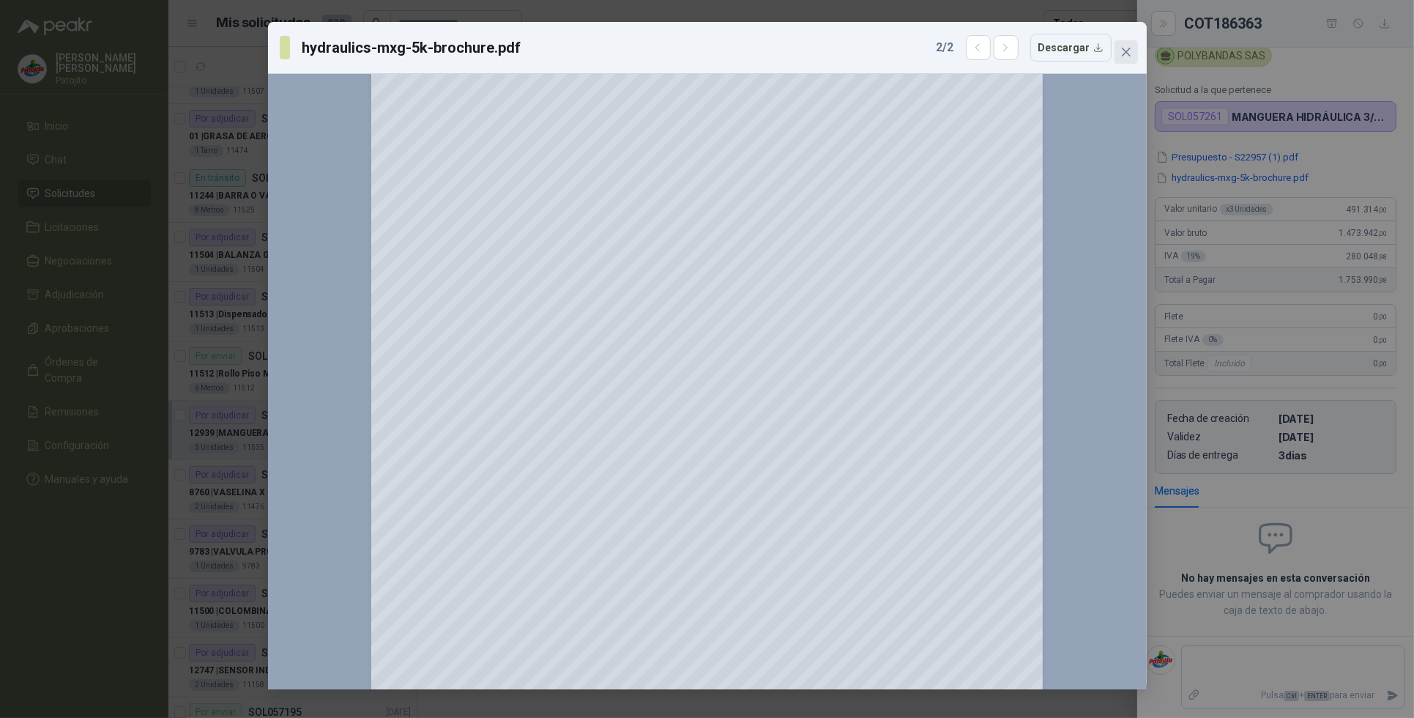
click at [480, 49] on span "Close" at bounding box center [1125, 52] width 23 height 12
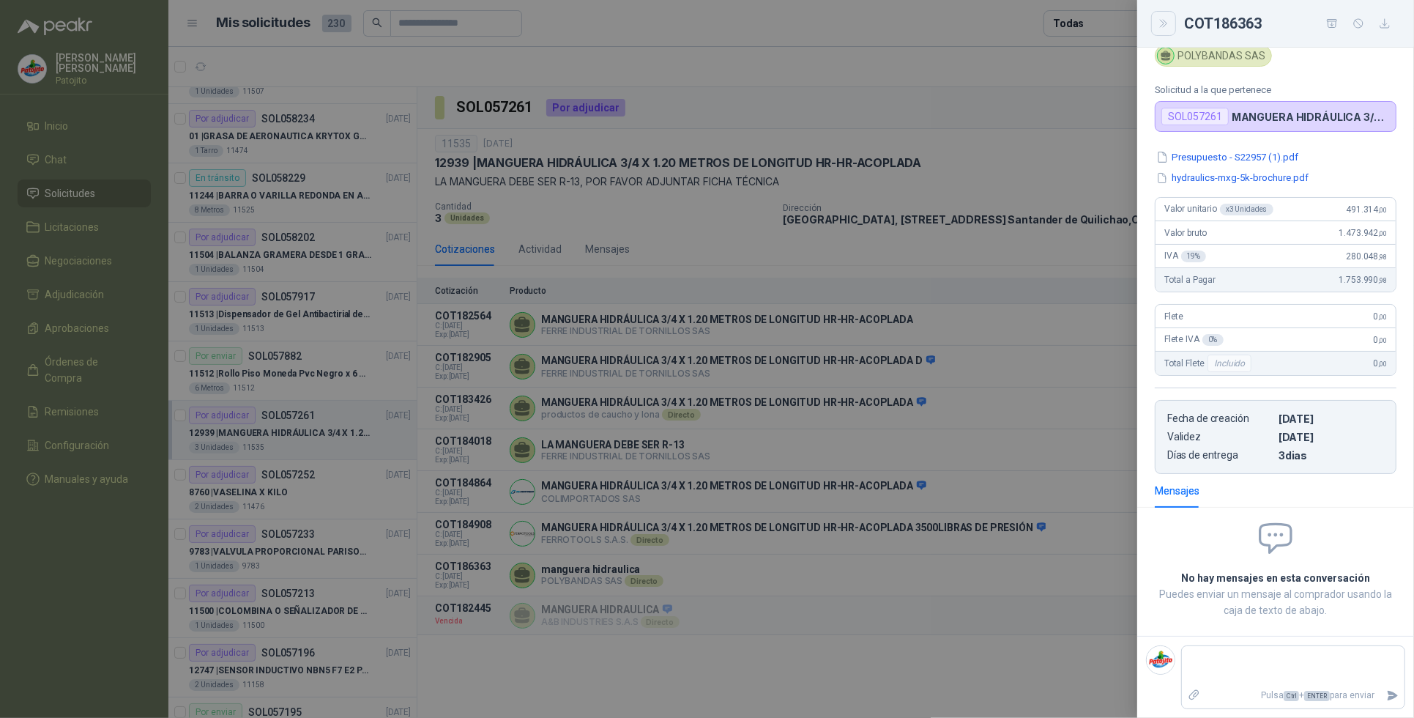
click at [480, 19] on icon "Close" at bounding box center [1164, 24] width 12 height 12
